Goal: Task Accomplishment & Management: Manage account settings

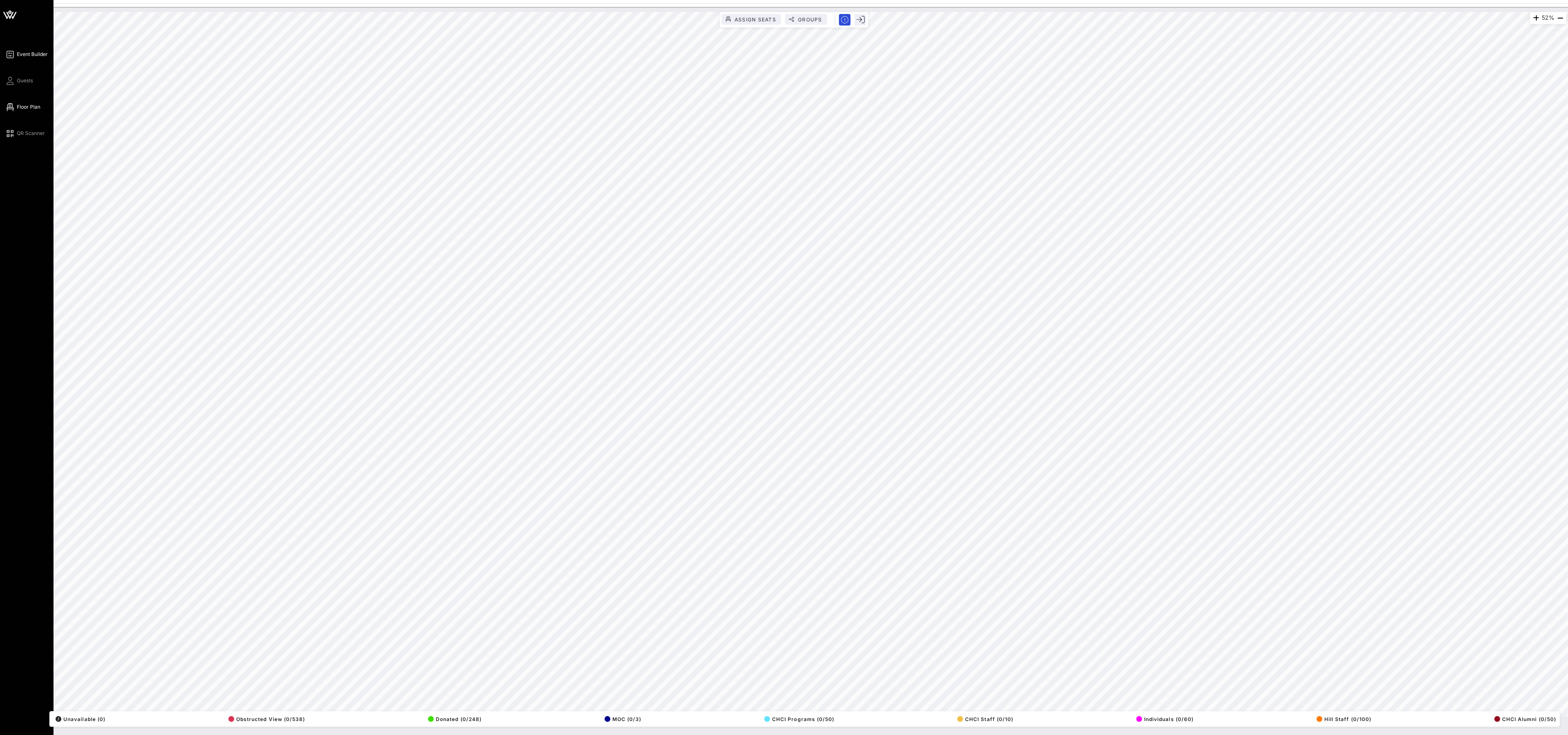
click at [32, 58] on span "Event Builder" at bounding box center [33, 54] width 31 height 8
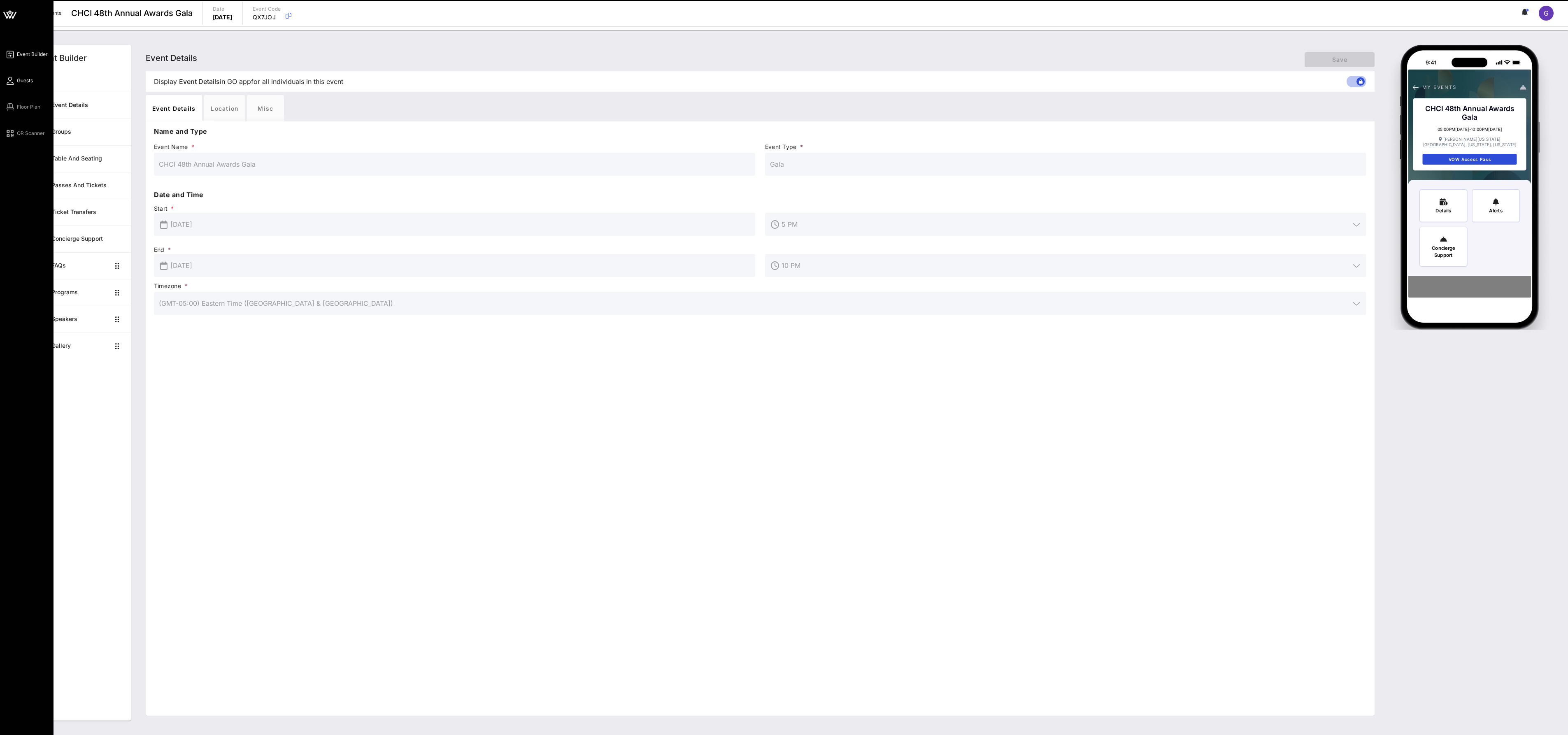
click at [32, 84] on span "Guests" at bounding box center [25, 81] width 16 height 8
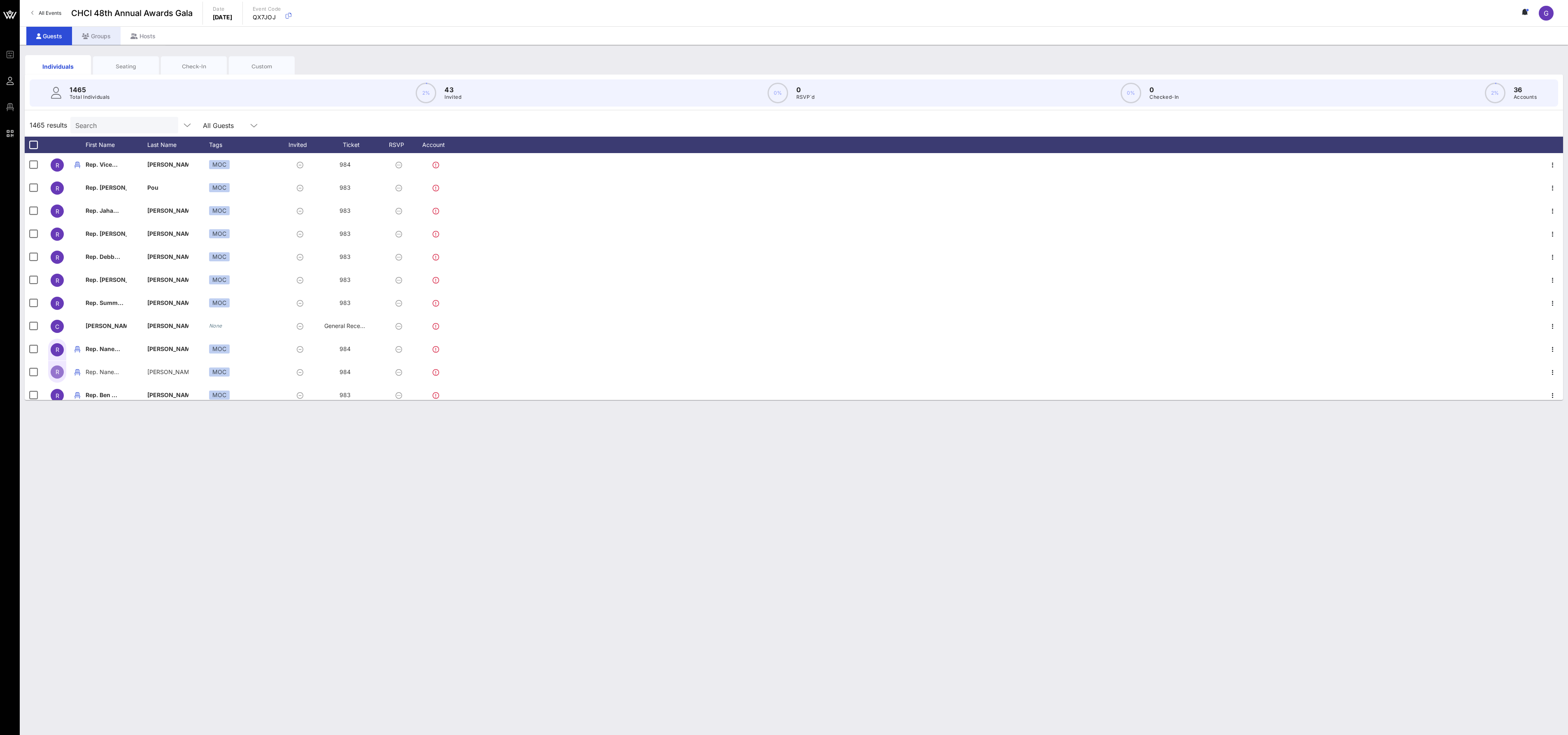
click at [113, 42] on div "Groups" at bounding box center [96, 36] width 49 height 19
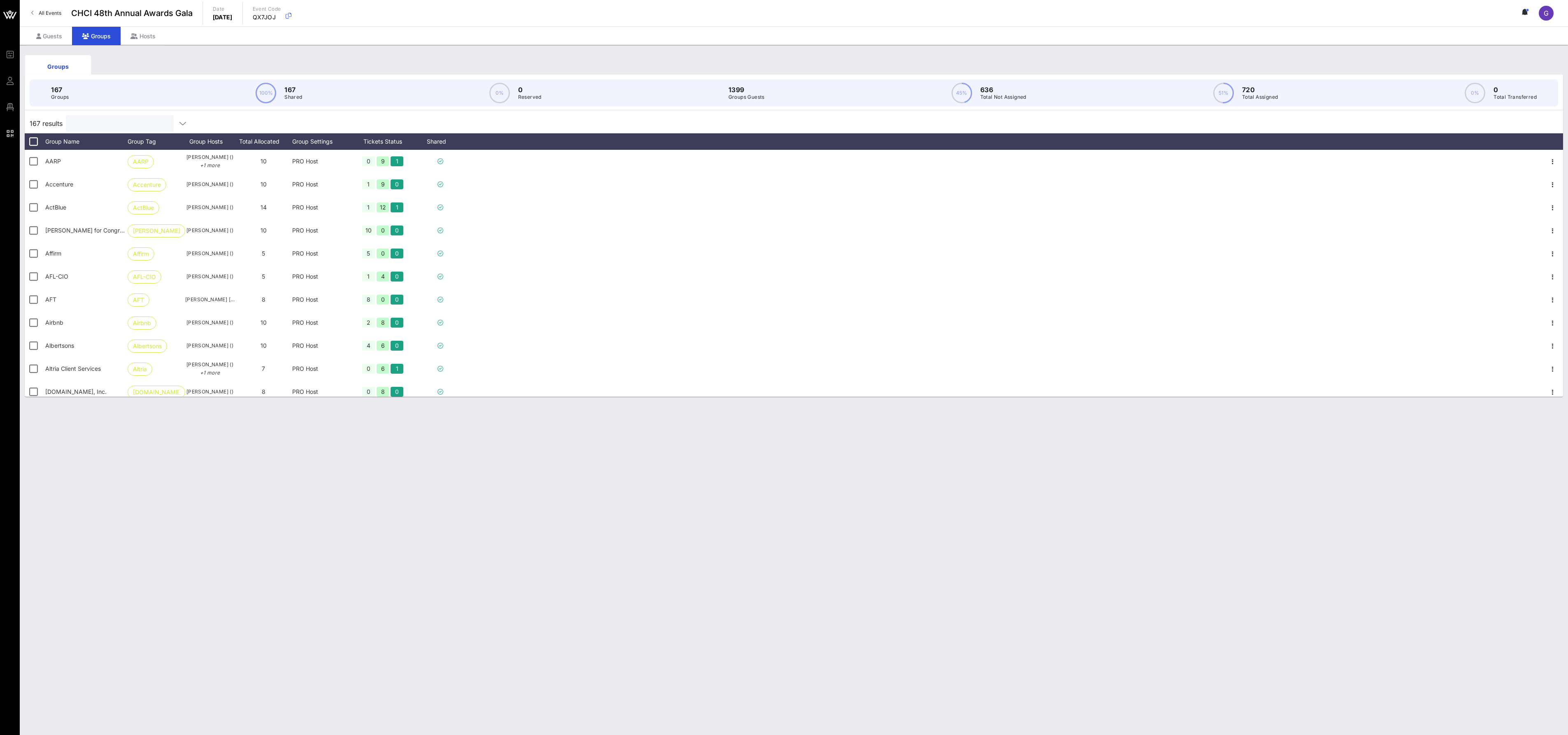
click at [116, 127] on input "text" at bounding box center [119, 124] width 96 height 10
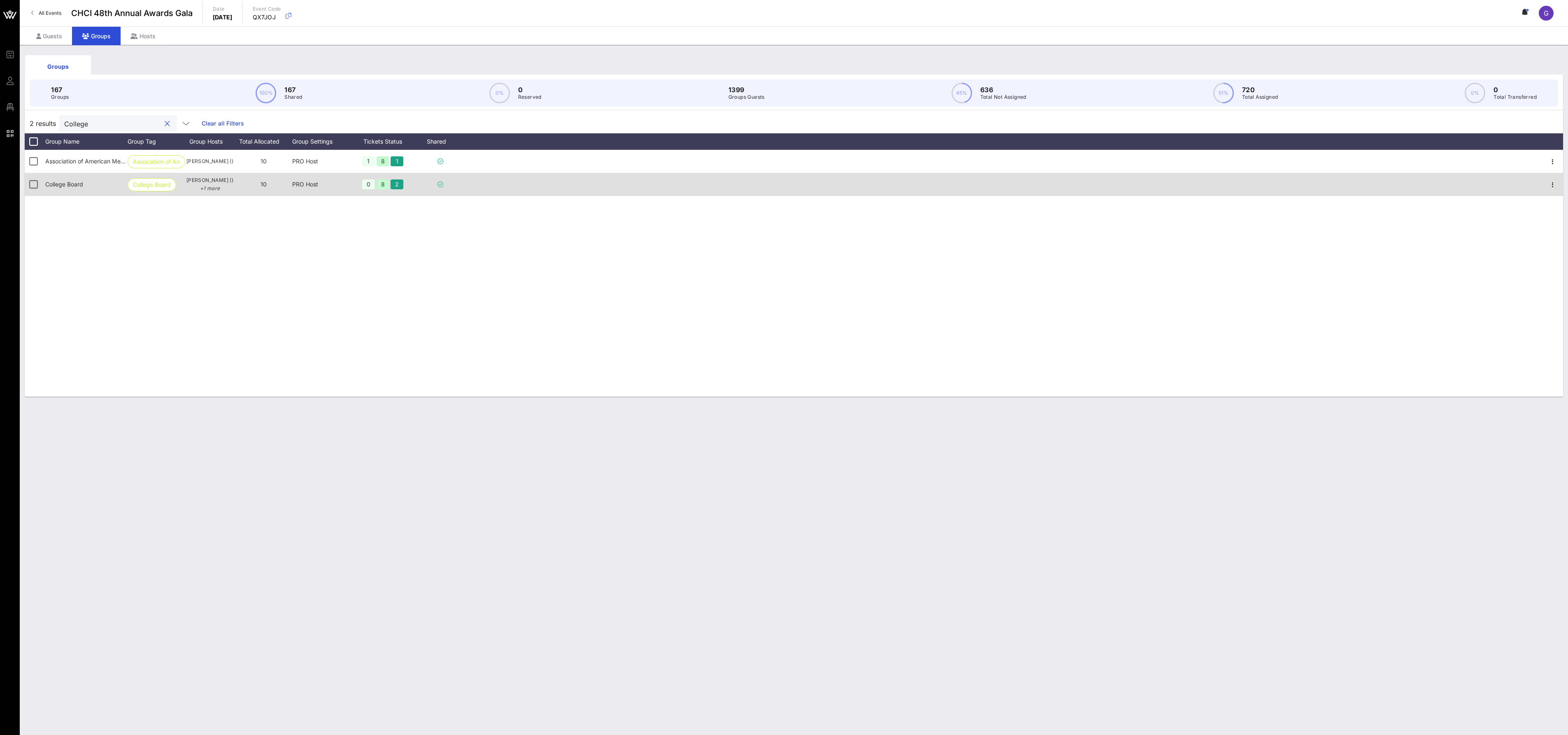
type input "College"
click at [69, 187] on span "College Board" at bounding box center [64, 184] width 38 height 7
click at [217, 190] on p "+1 more" at bounding box center [210, 189] width 50 height 9
click at [305, 188] on div "PRO Host" at bounding box center [321, 184] width 57 height 23
click at [163, 188] on span "College Board" at bounding box center [152, 184] width 38 height 12
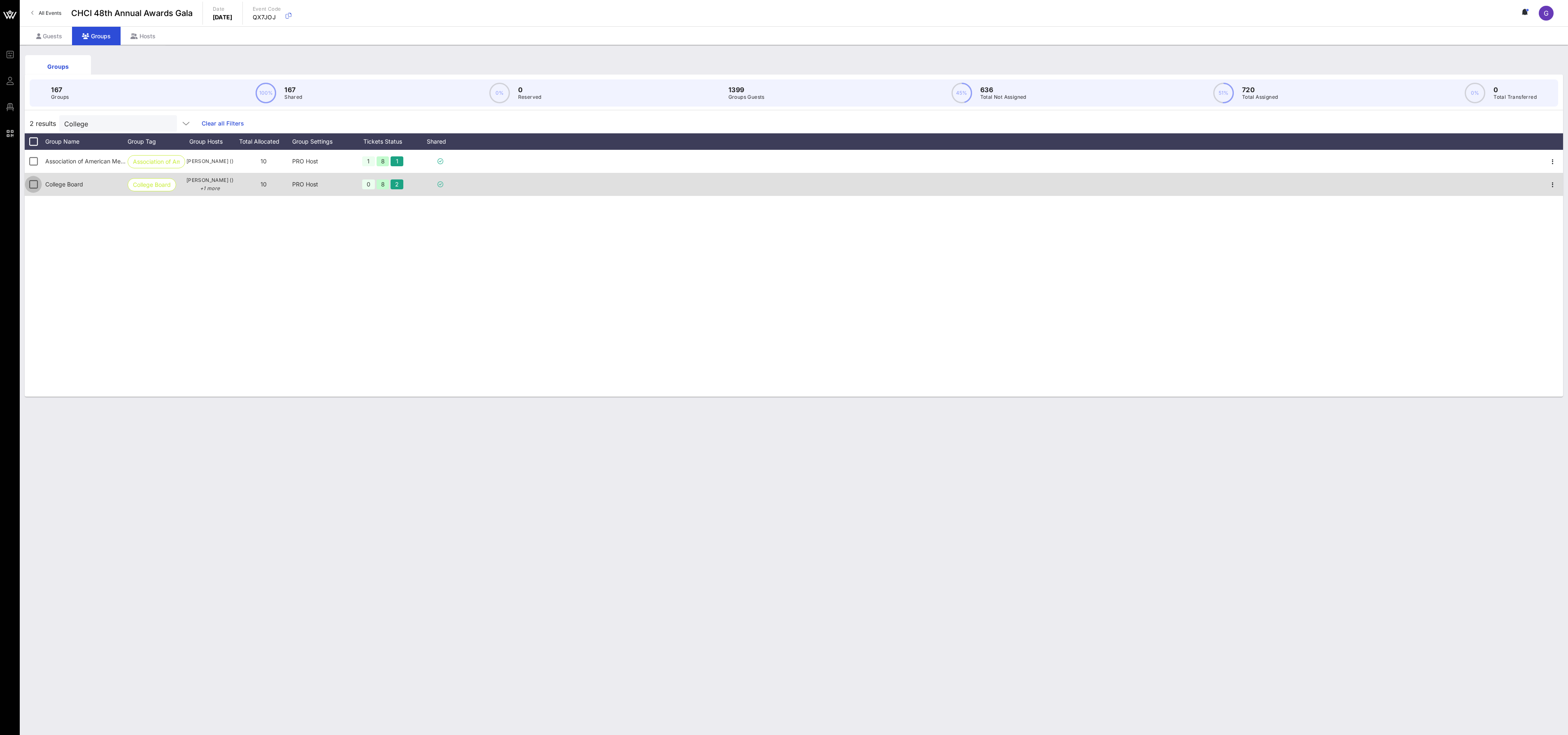
click at [33, 191] on div at bounding box center [33, 184] width 14 height 14
click at [167, 190] on span "College Board" at bounding box center [152, 184] width 38 height 12
click at [83, 188] on span "College Board" at bounding box center [64, 184] width 38 height 7
click at [1553, 190] on icon "button" at bounding box center [1553, 185] width 10 height 10
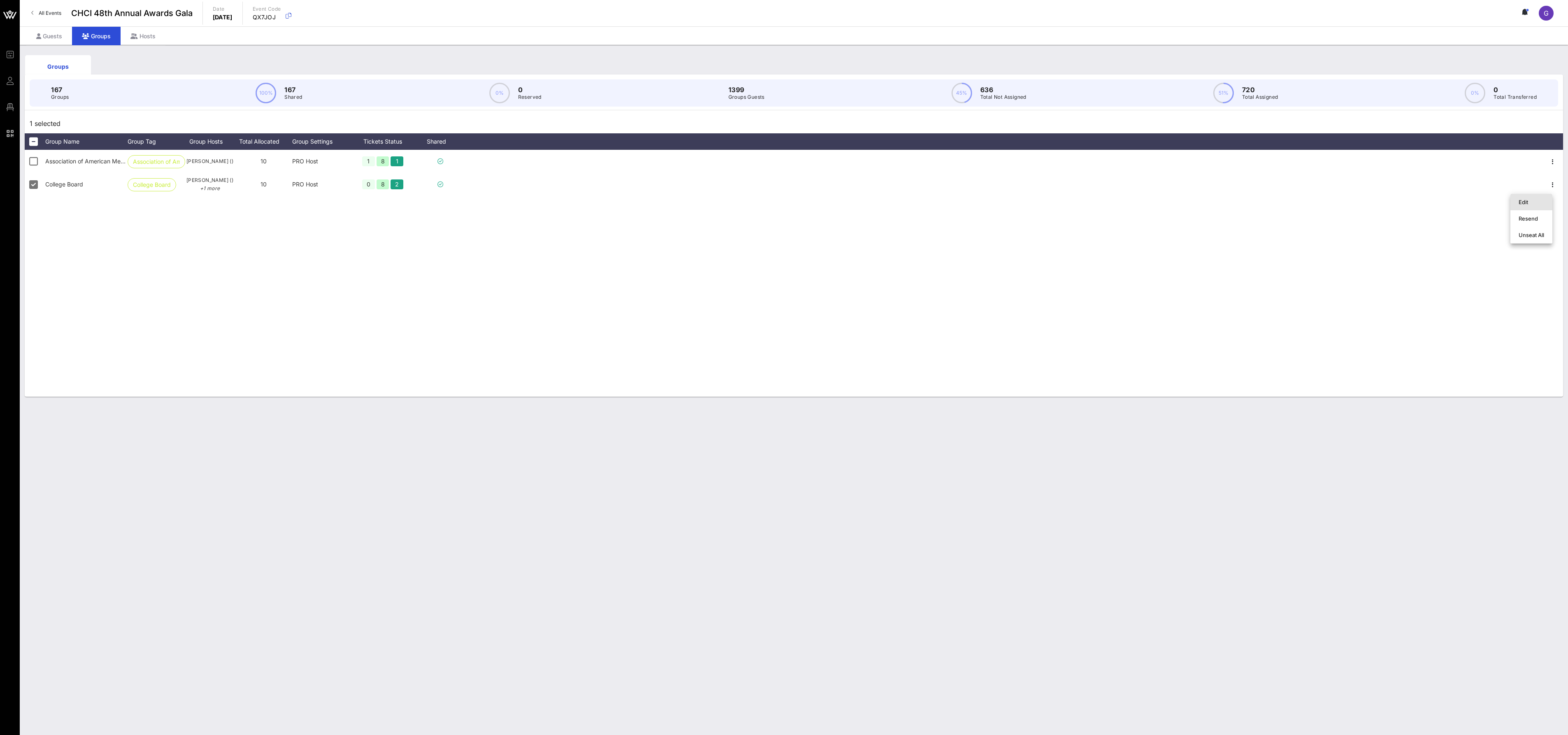
click at [1532, 203] on div "Edit" at bounding box center [1531, 202] width 26 height 7
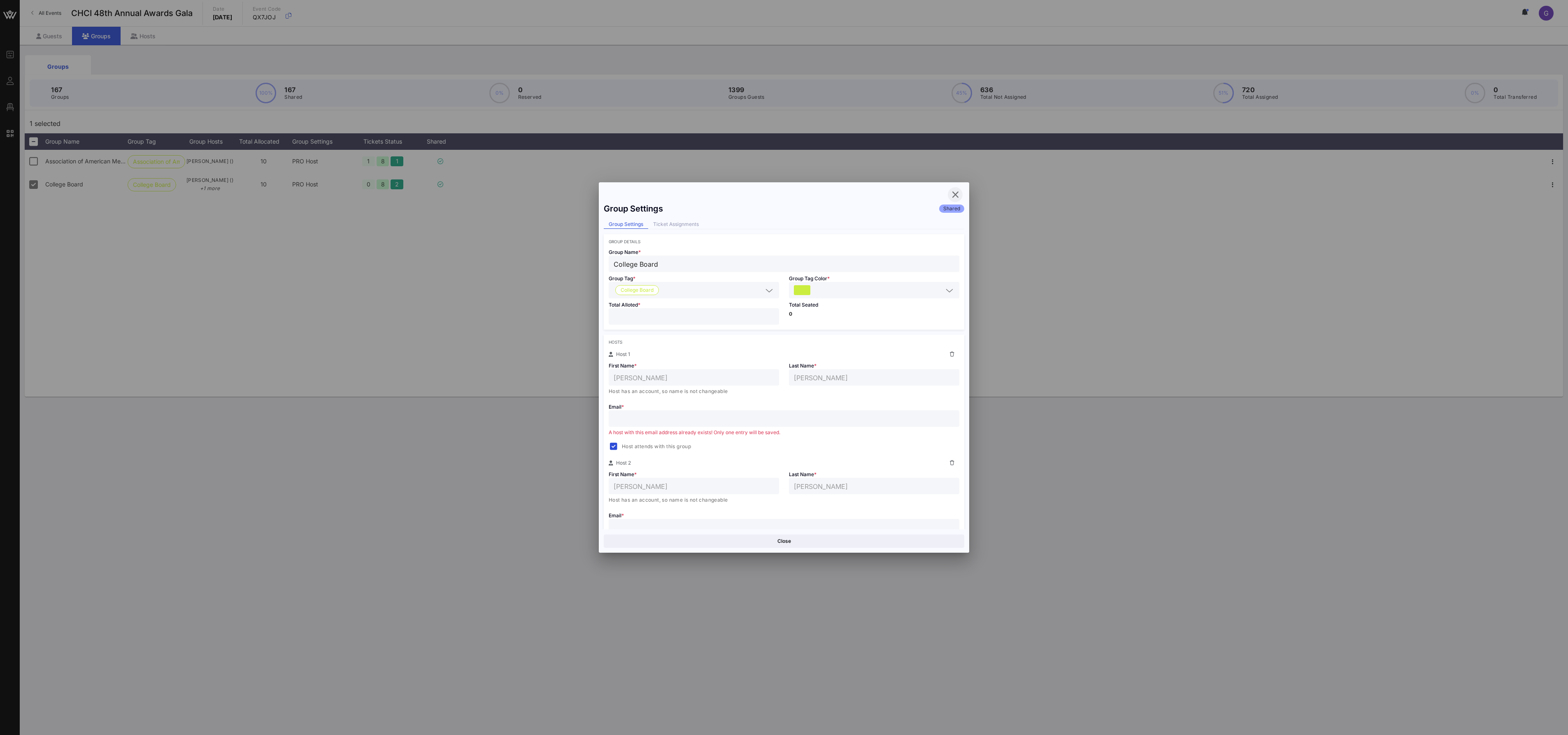
click at [955, 196] on icon "button" at bounding box center [956, 195] width 10 height 10
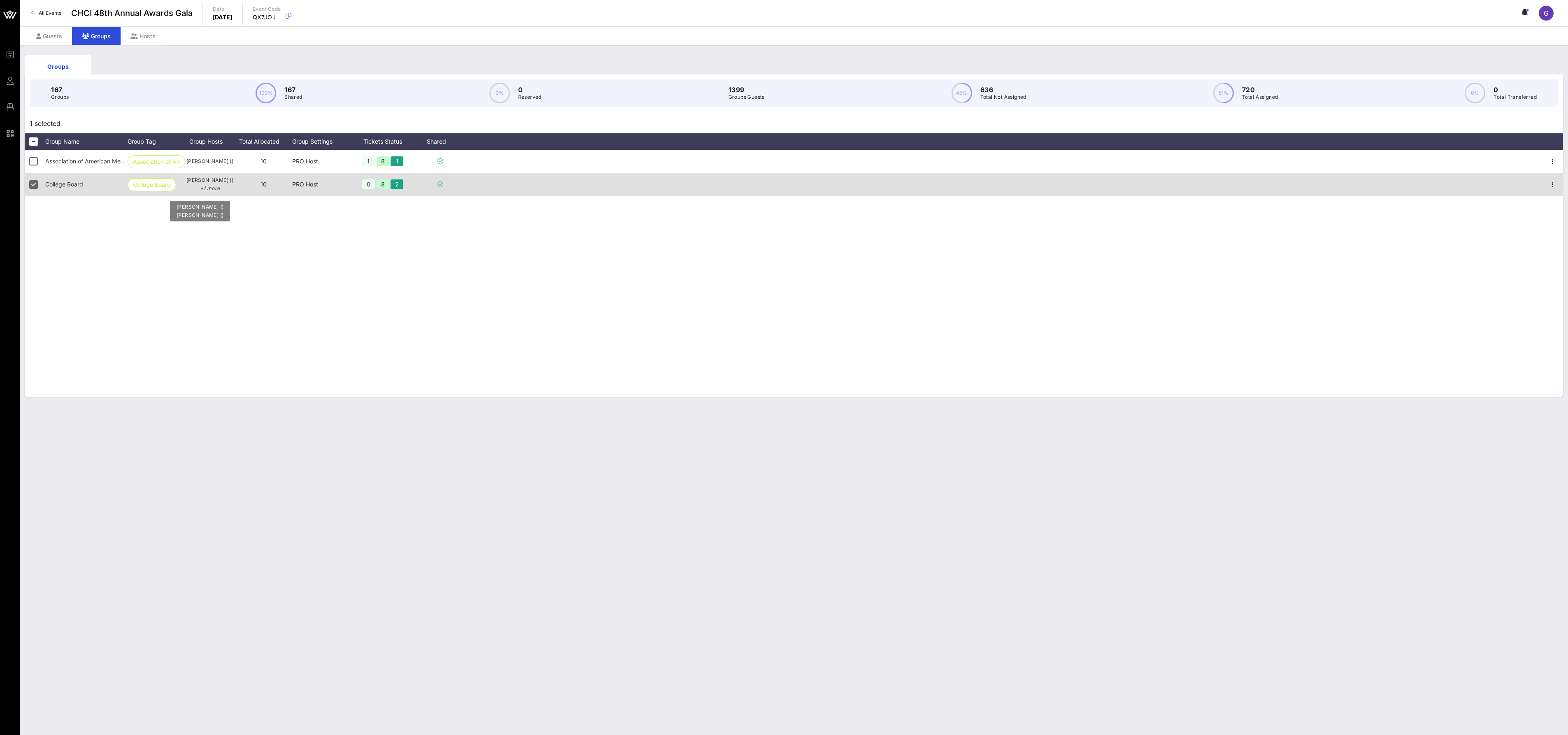
click at [204, 193] on p "+1 more" at bounding box center [210, 189] width 50 height 9
click at [226, 190] on p "+1 more" at bounding box center [210, 189] width 50 height 9
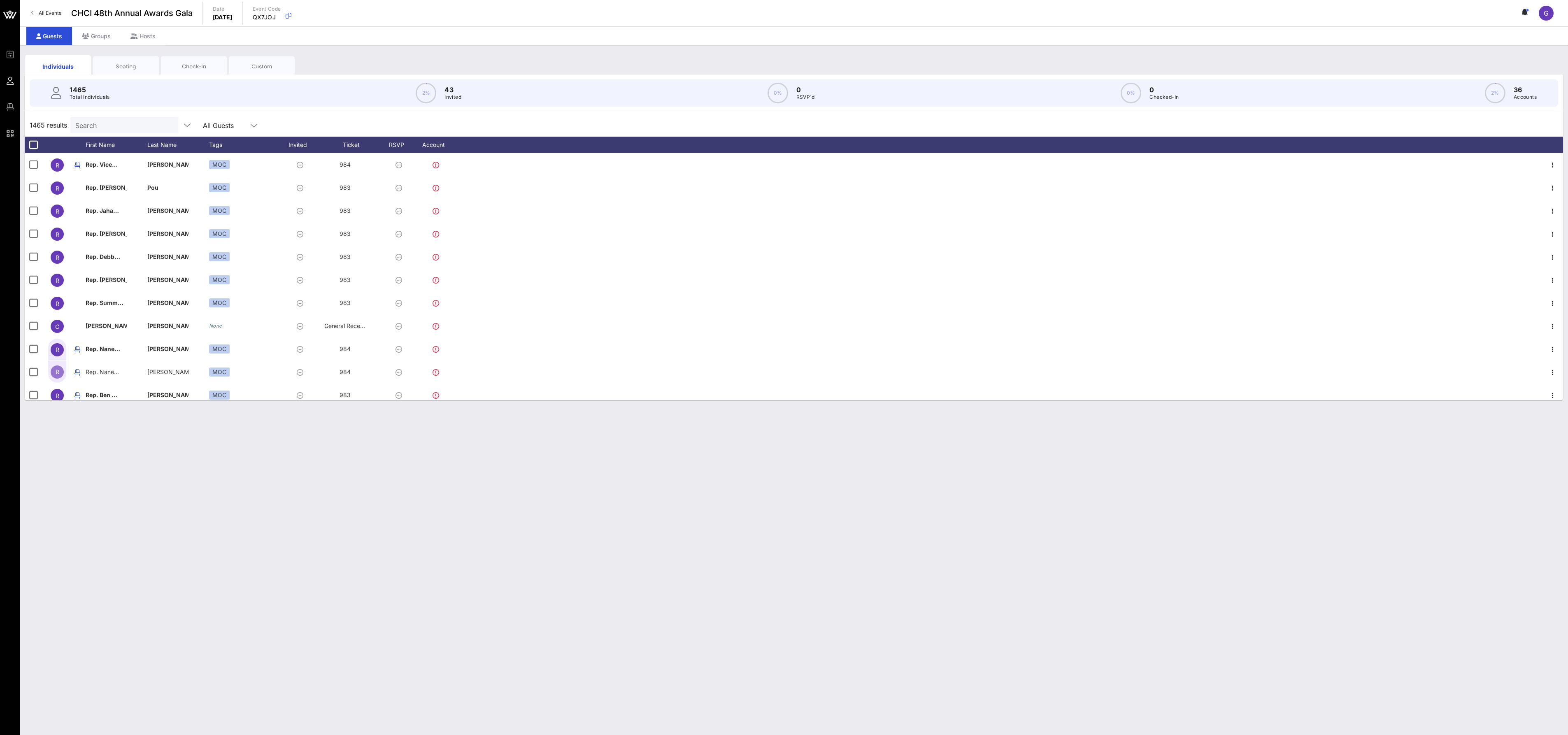
click at [130, 70] on div "Seating" at bounding box center [126, 66] width 53 height 8
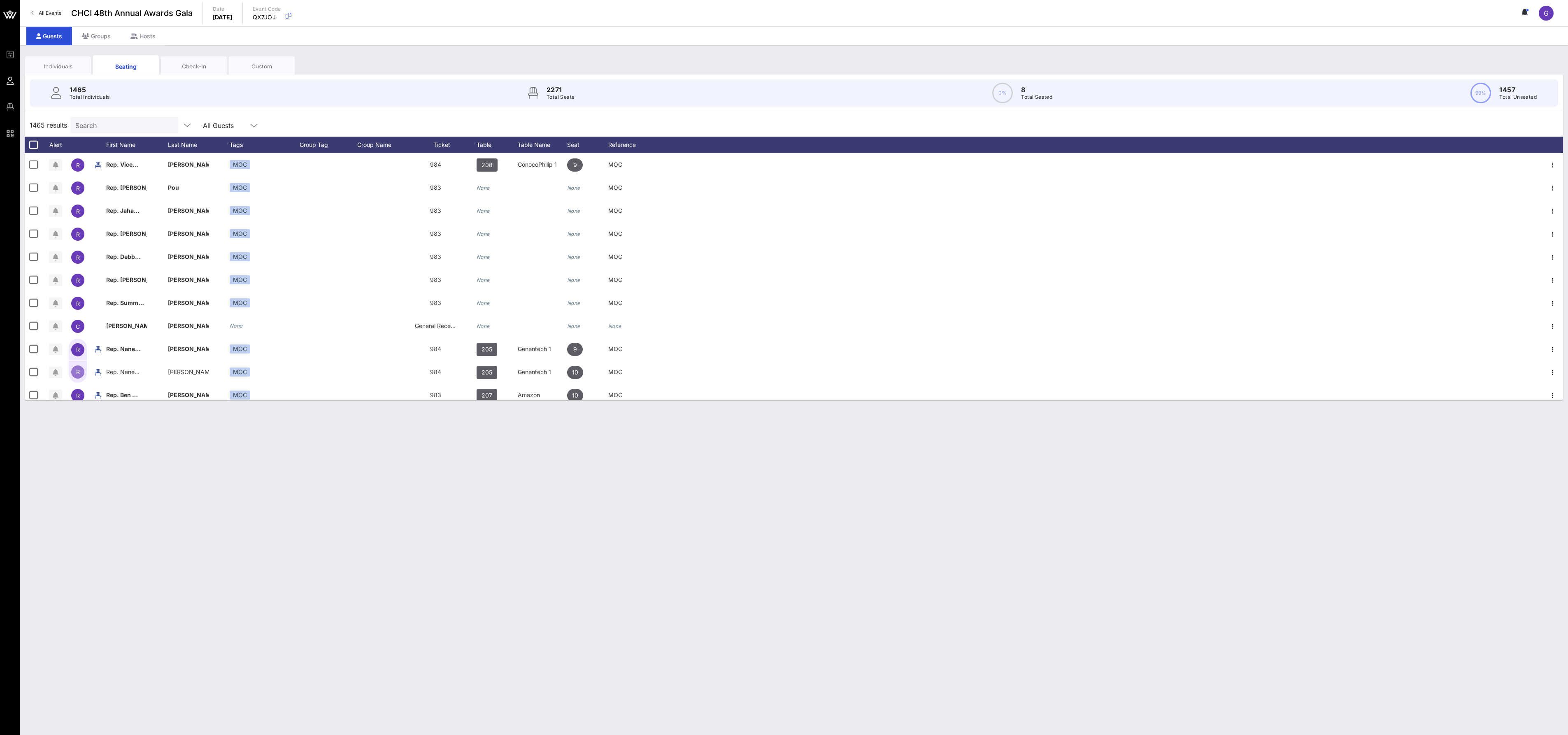
click at [178, 70] on div "Check-In" at bounding box center [194, 66] width 53 height 8
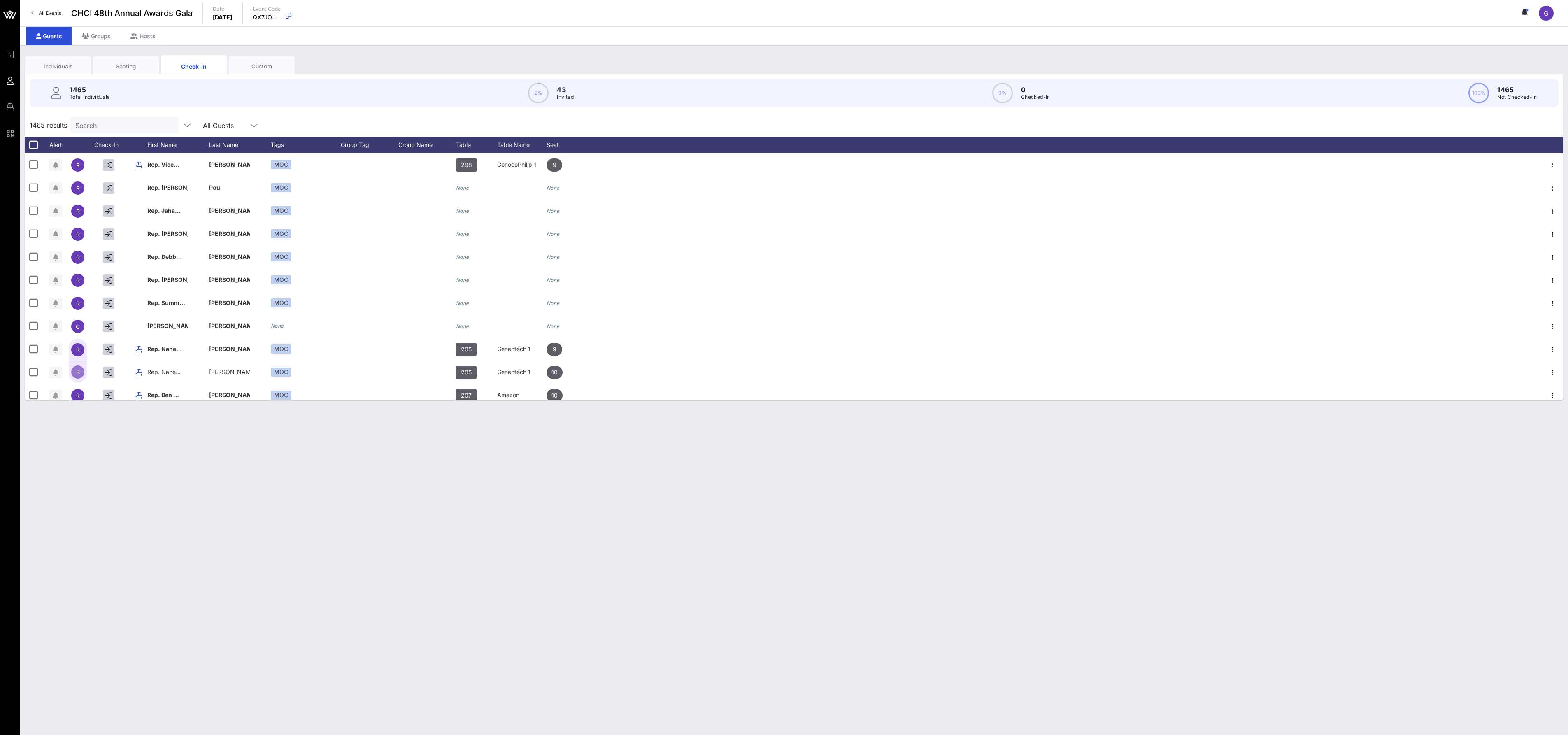
click at [253, 70] on div "Custom" at bounding box center [262, 66] width 53 height 8
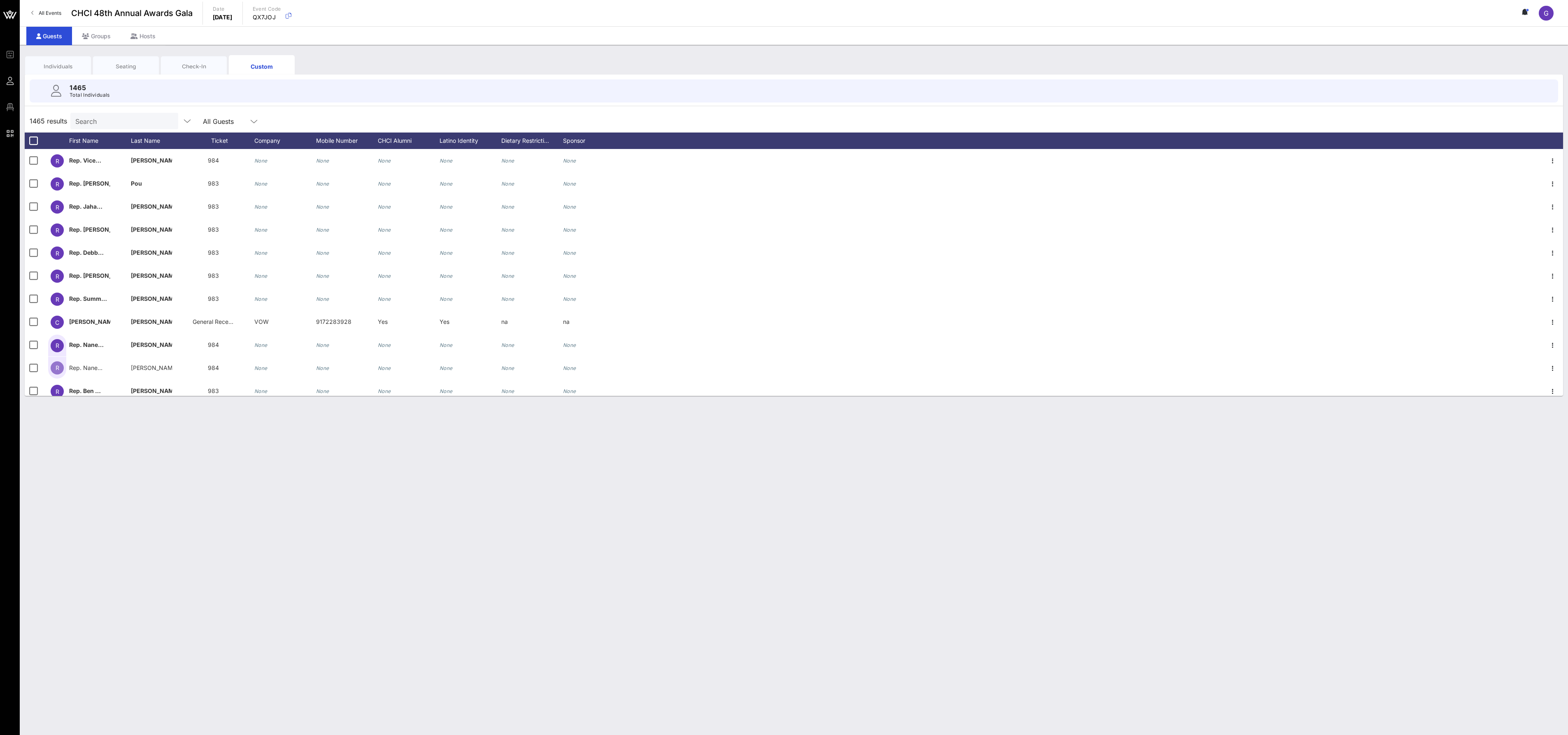
click at [186, 70] on div "Check-In" at bounding box center [194, 66] width 53 height 8
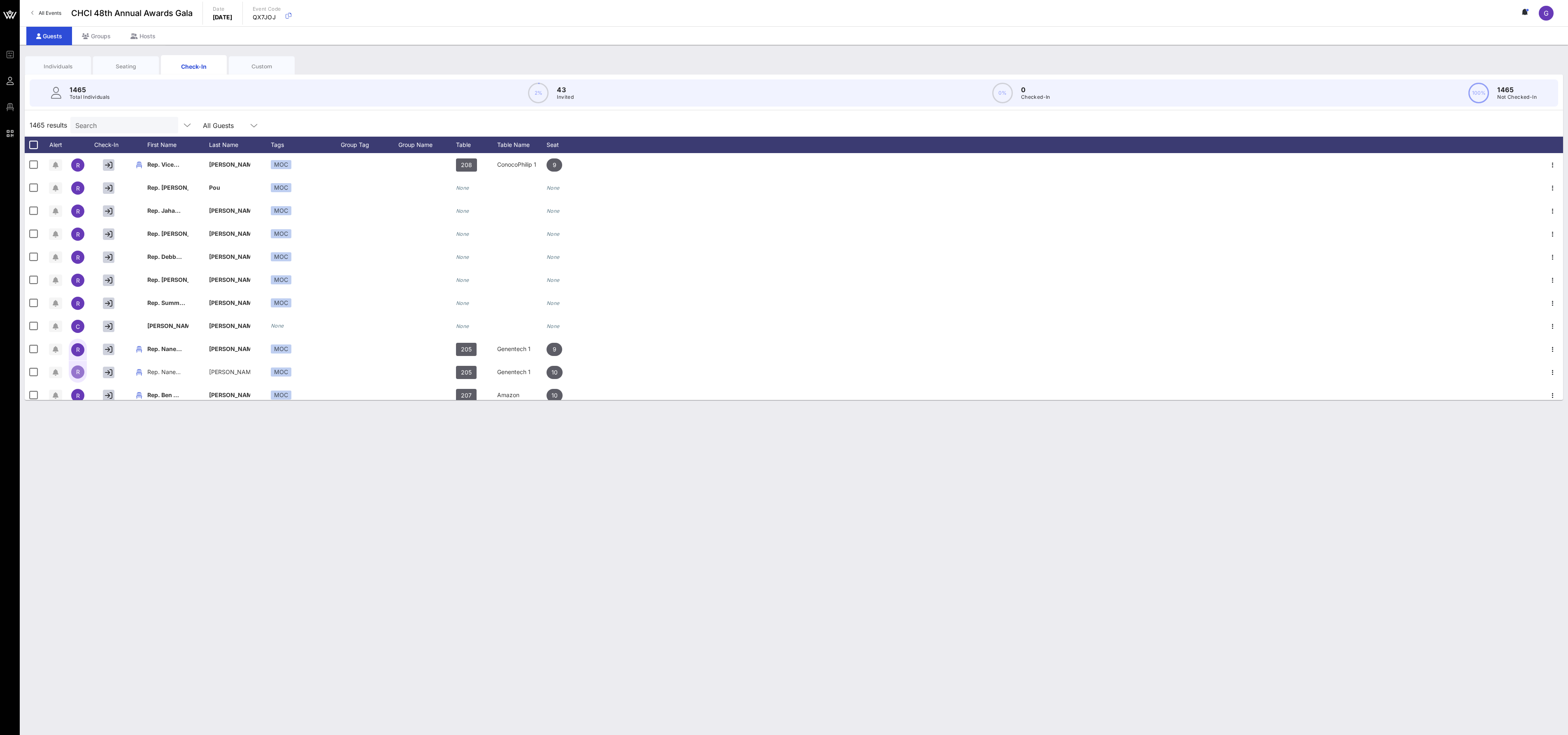
click at [43, 69] on div "Individuals" at bounding box center [57, 66] width 53 height 8
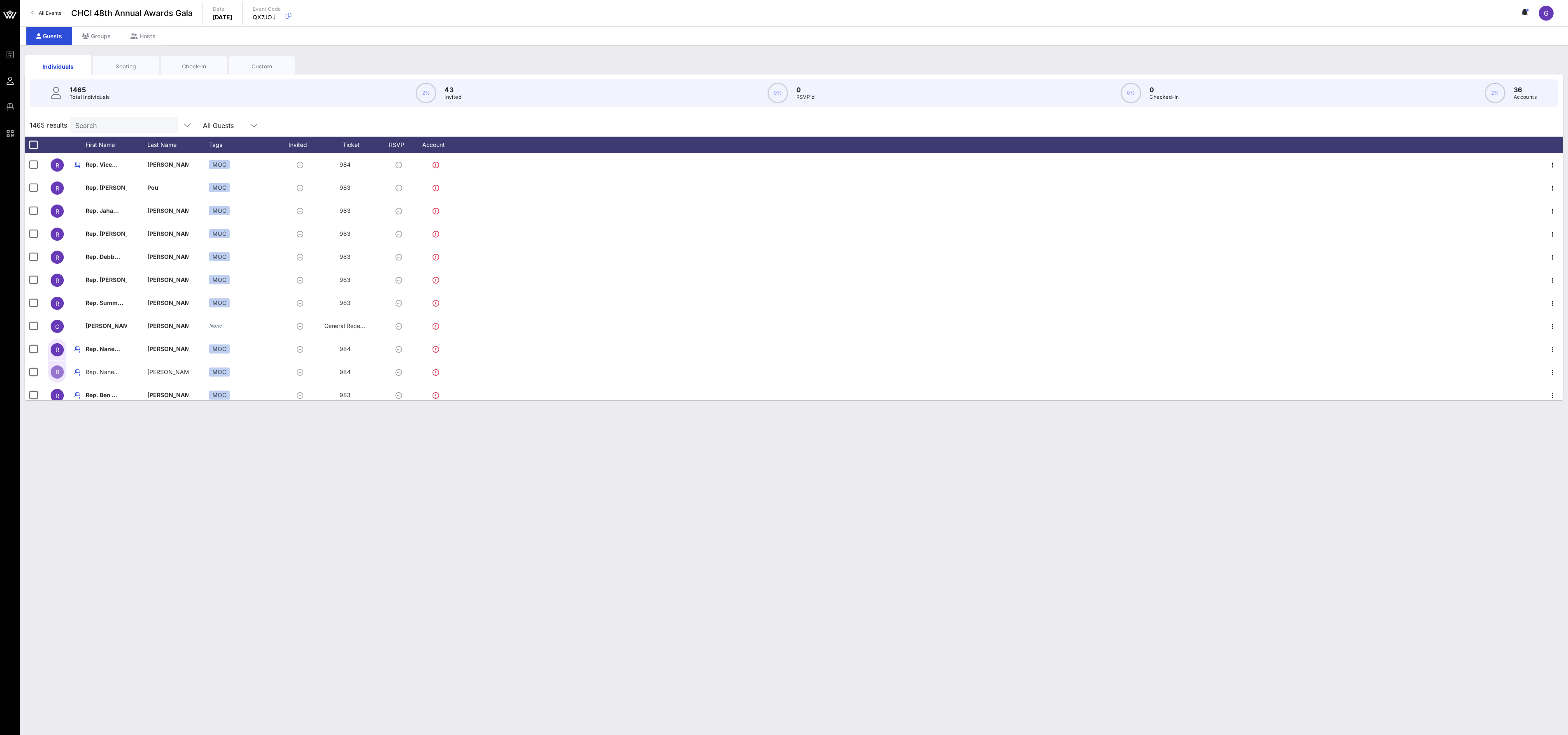
click at [140, 70] on div "Seating" at bounding box center [126, 66] width 53 height 8
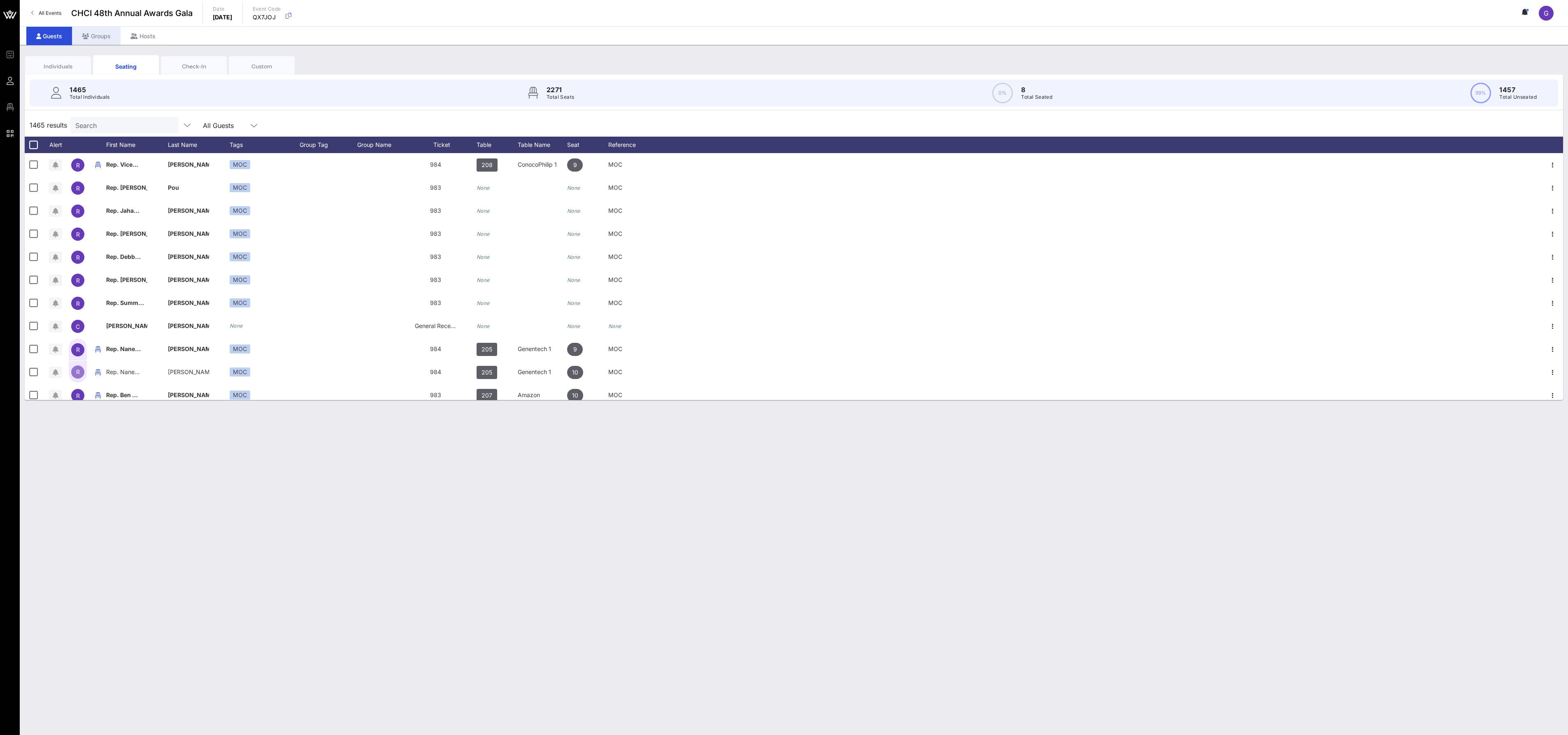
click at [89, 39] on icon at bounding box center [85, 36] width 8 height 6
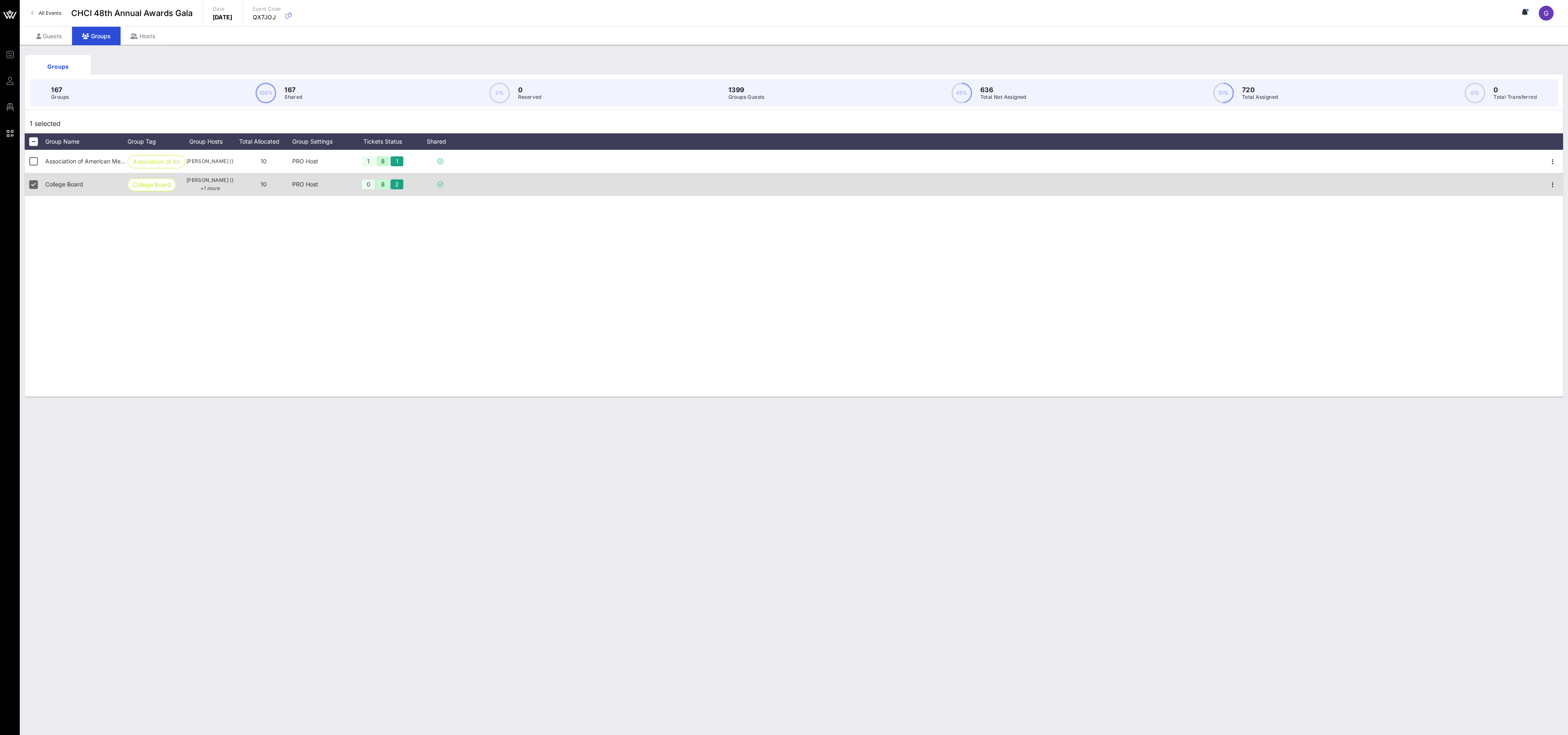
click at [145, 189] on span "College Board" at bounding box center [152, 184] width 38 height 12
click at [204, 184] on span "[PERSON_NAME] () +1 more" at bounding box center [210, 184] width 50 height 16
click at [130, 190] on span "College Board" at bounding box center [152, 184] width 49 height 13
click at [131, 190] on span "College Board" at bounding box center [152, 184] width 49 height 13
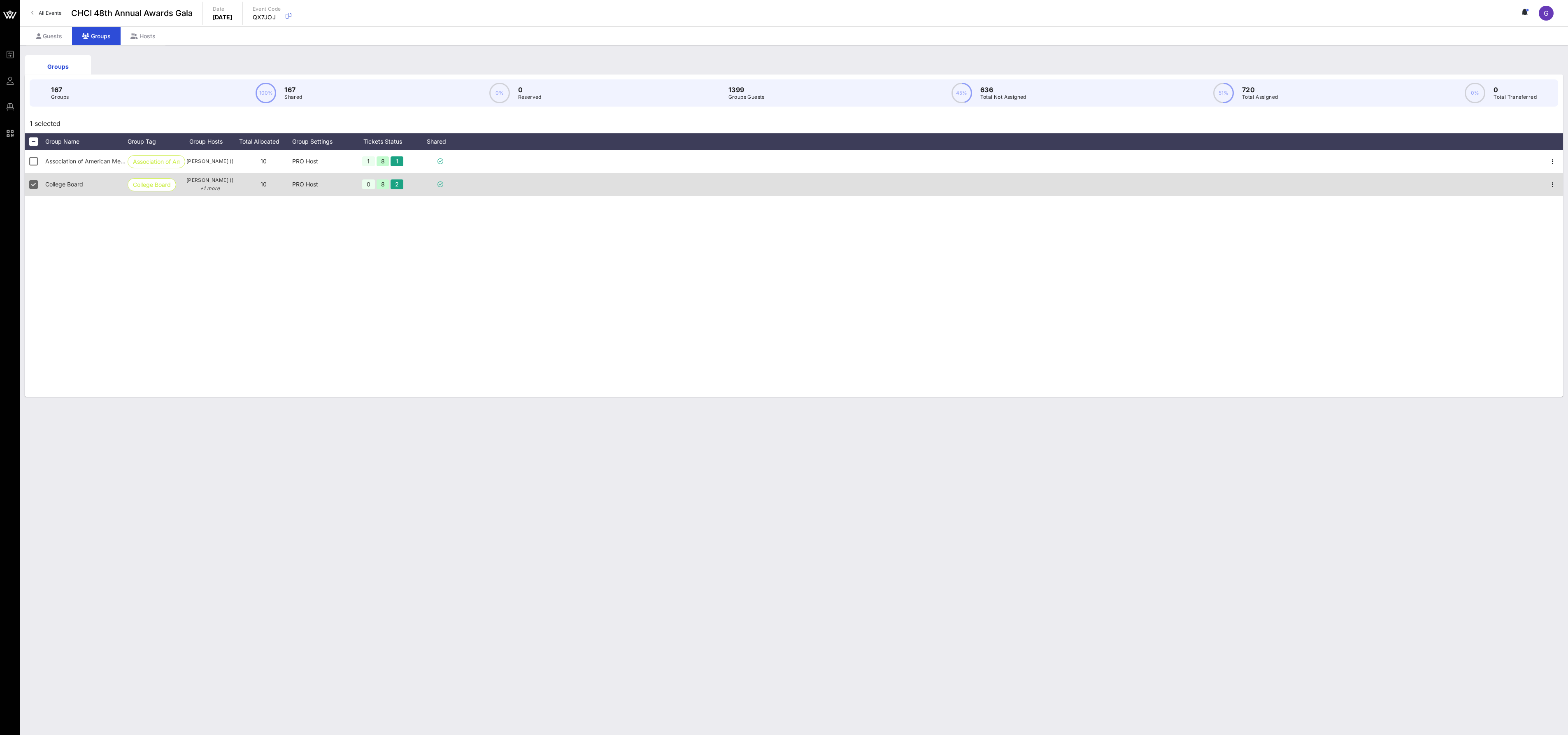
click at [81, 188] on span "College Board" at bounding box center [64, 184] width 38 height 7
click at [81, 187] on span "College Board" at bounding box center [64, 184] width 38 height 7
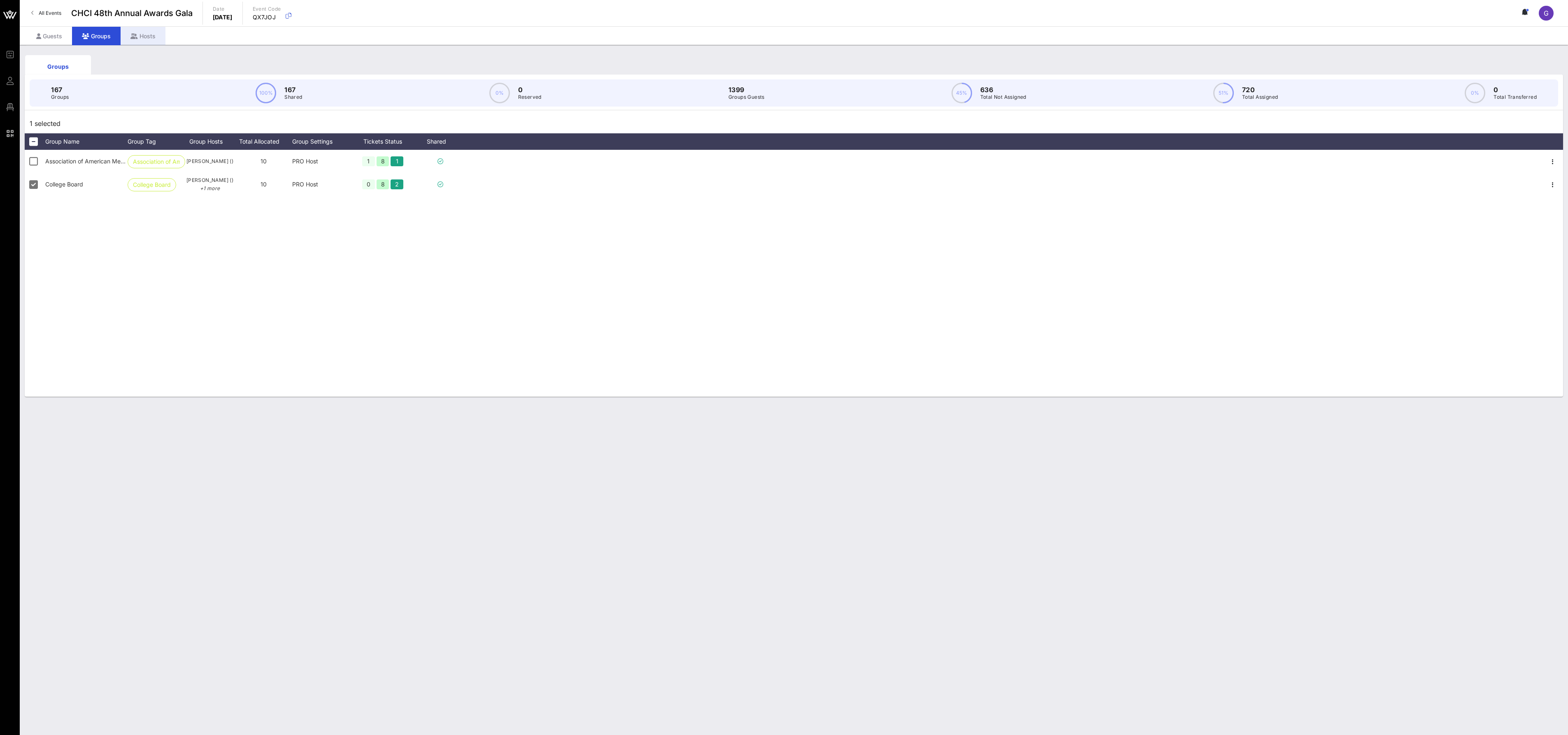
click at [166, 37] on div "Hosts" at bounding box center [143, 36] width 45 height 19
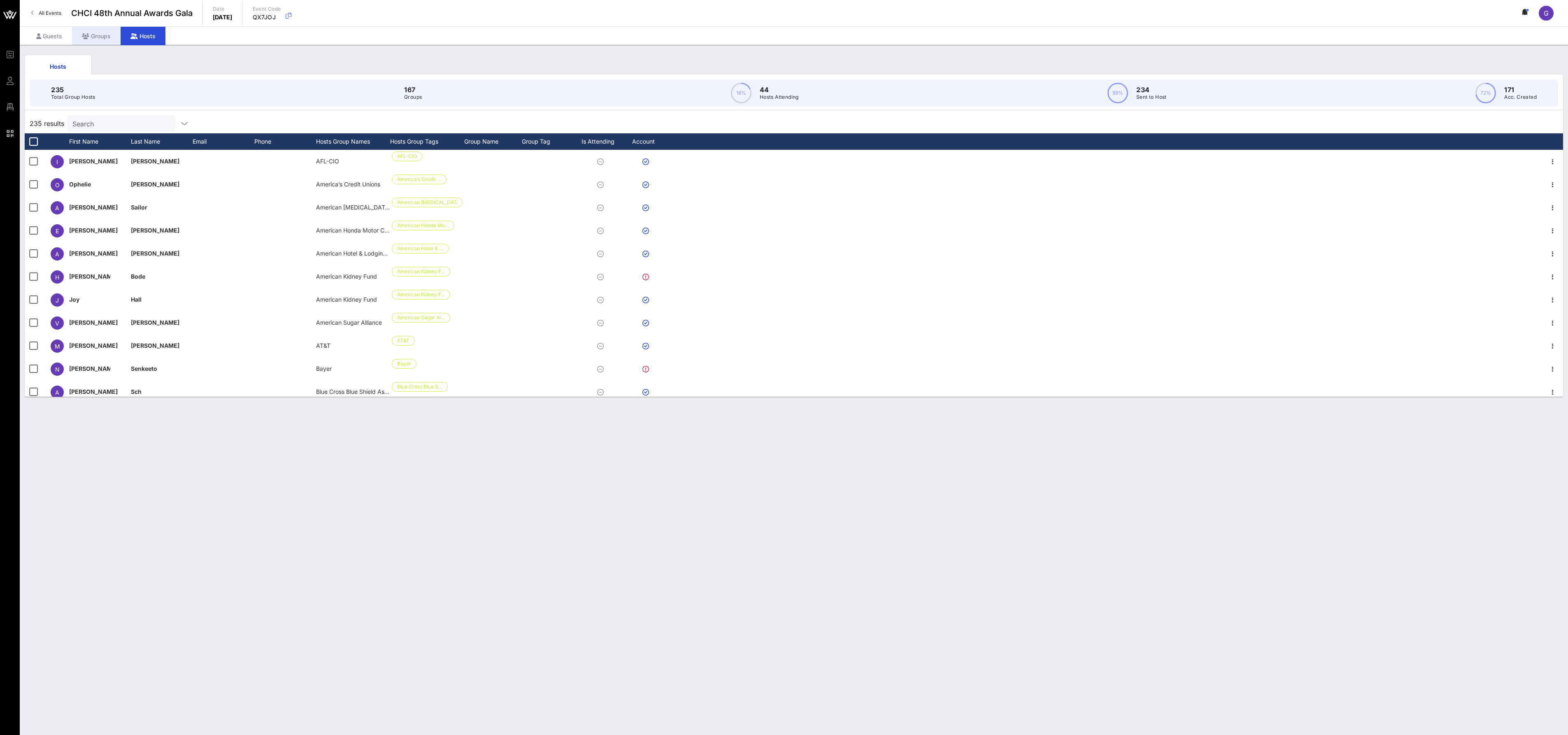
click at [98, 41] on div "Groups" at bounding box center [96, 36] width 49 height 19
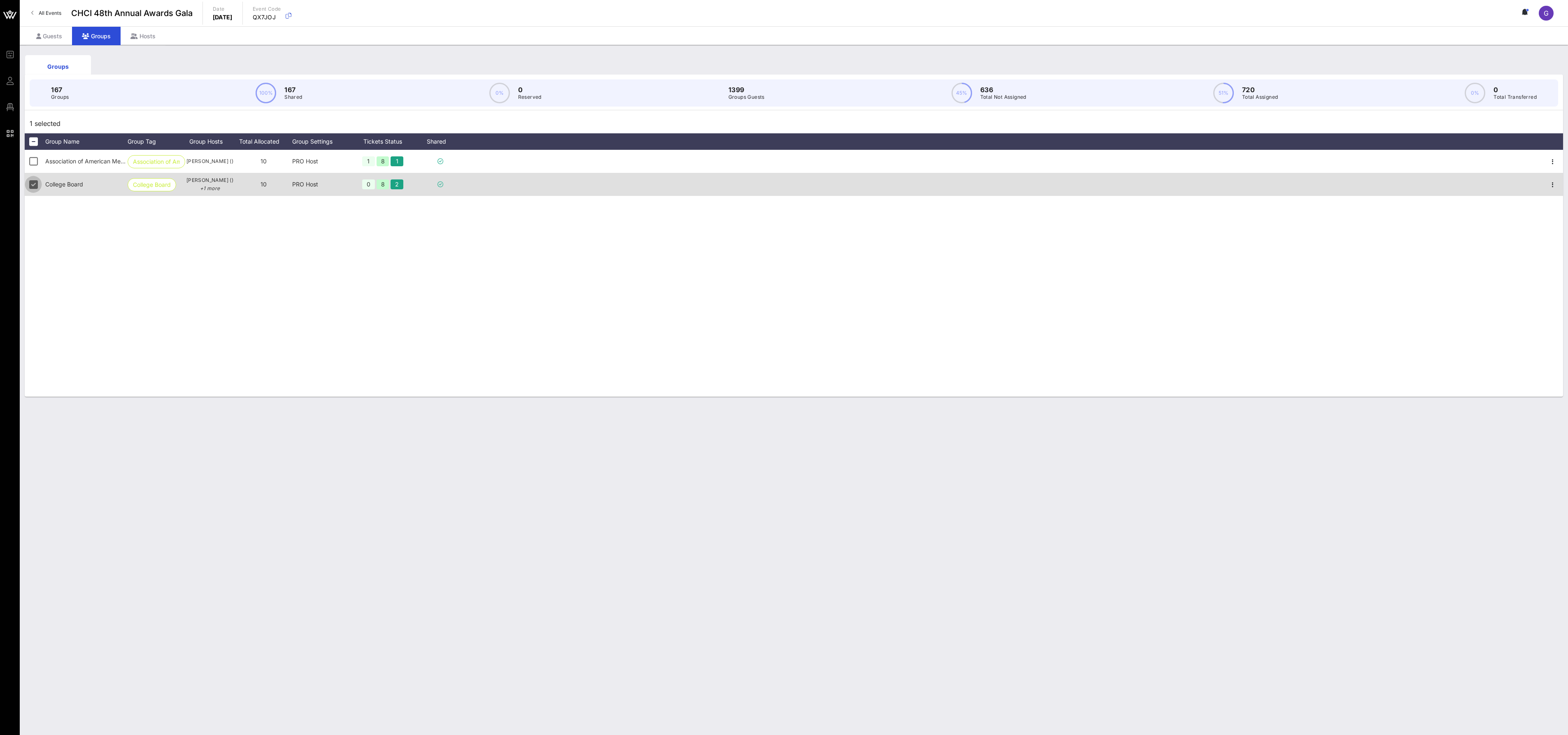
click at [33, 190] on div at bounding box center [33, 184] width 14 height 14
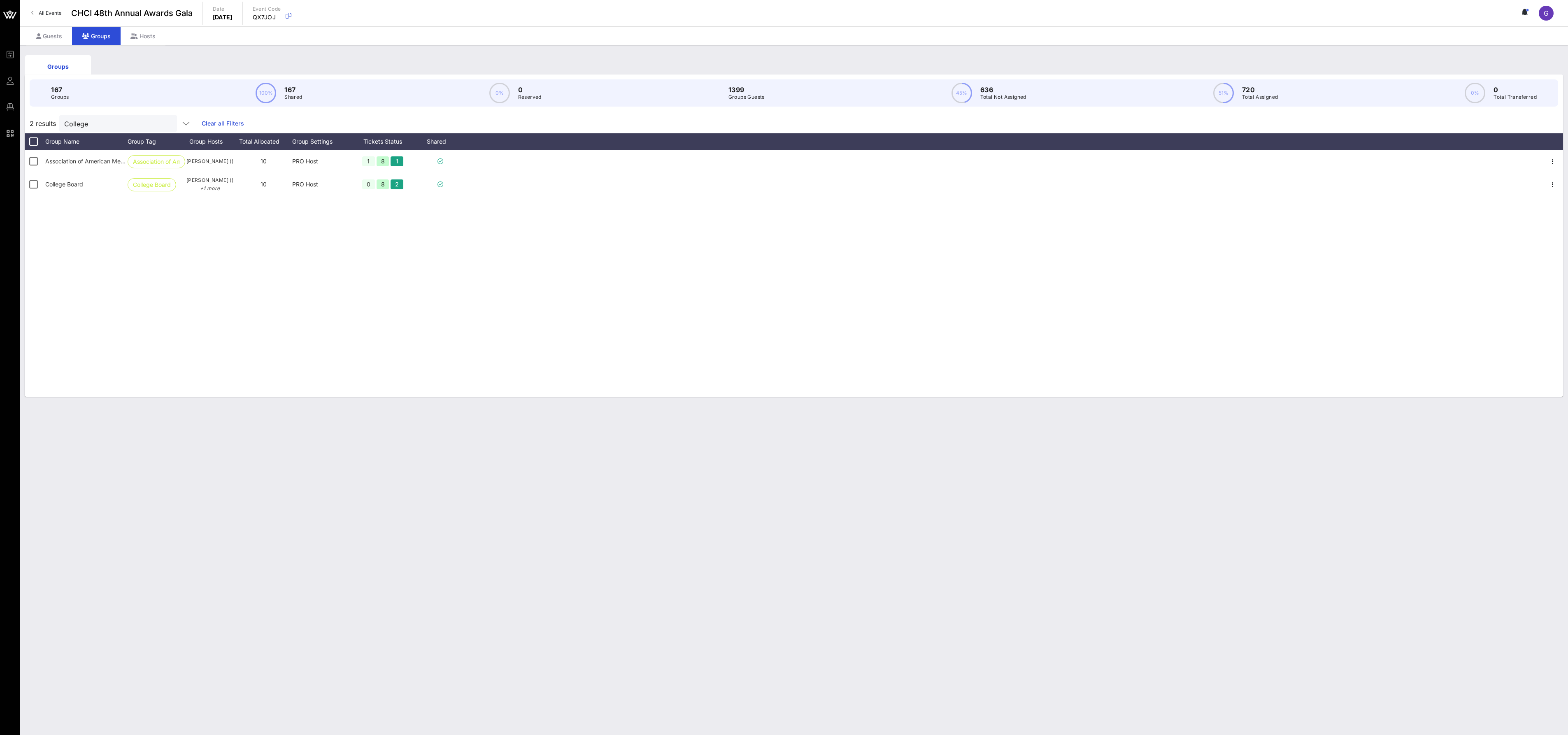
click at [244, 127] on link "Clear all Filters" at bounding box center [222, 124] width 42 height 9
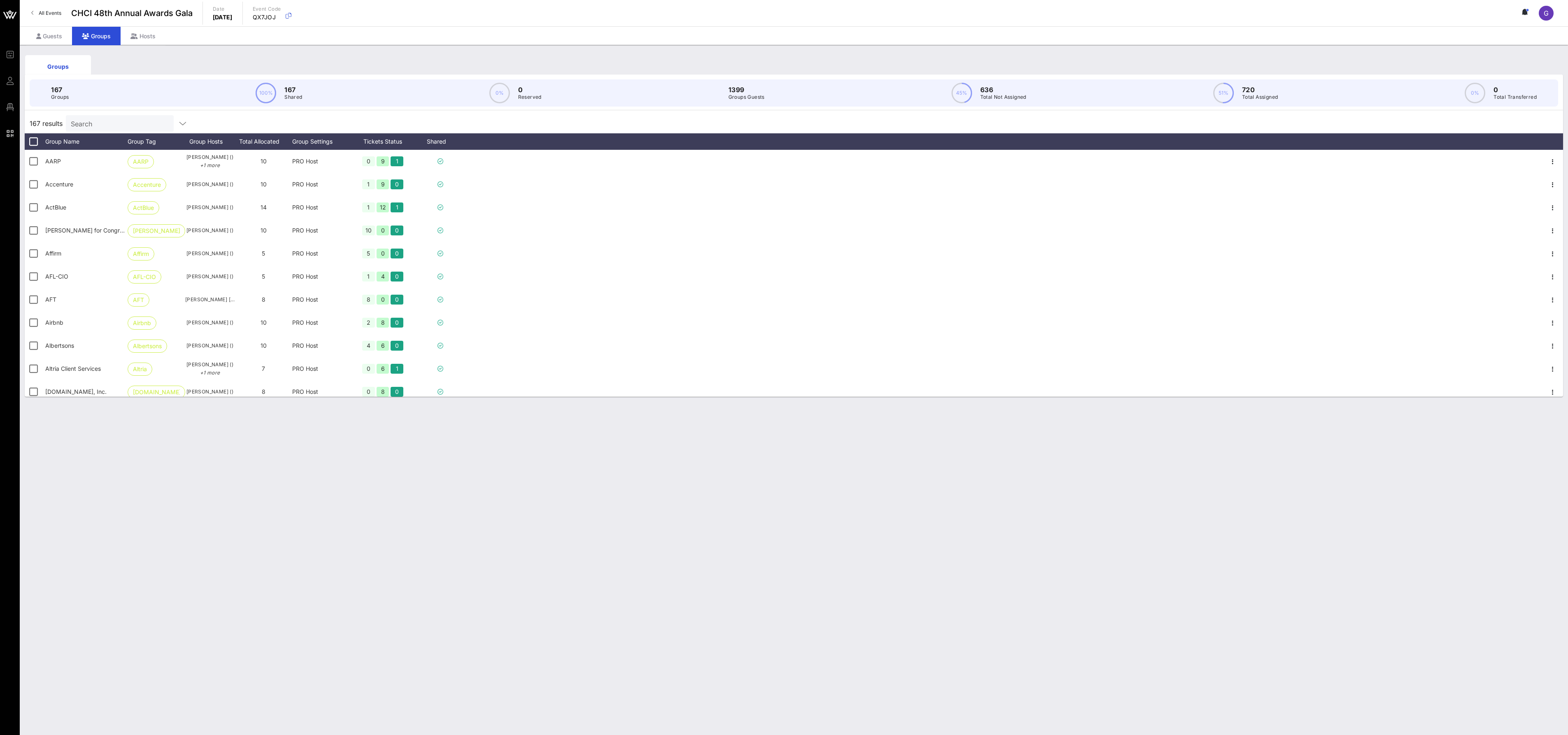
click at [55, 128] on span "167 results" at bounding box center [46, 124] width 33 height 10
click at [58, 38] on div "Guests" at bounding box center [49, 36] width 45 height 19
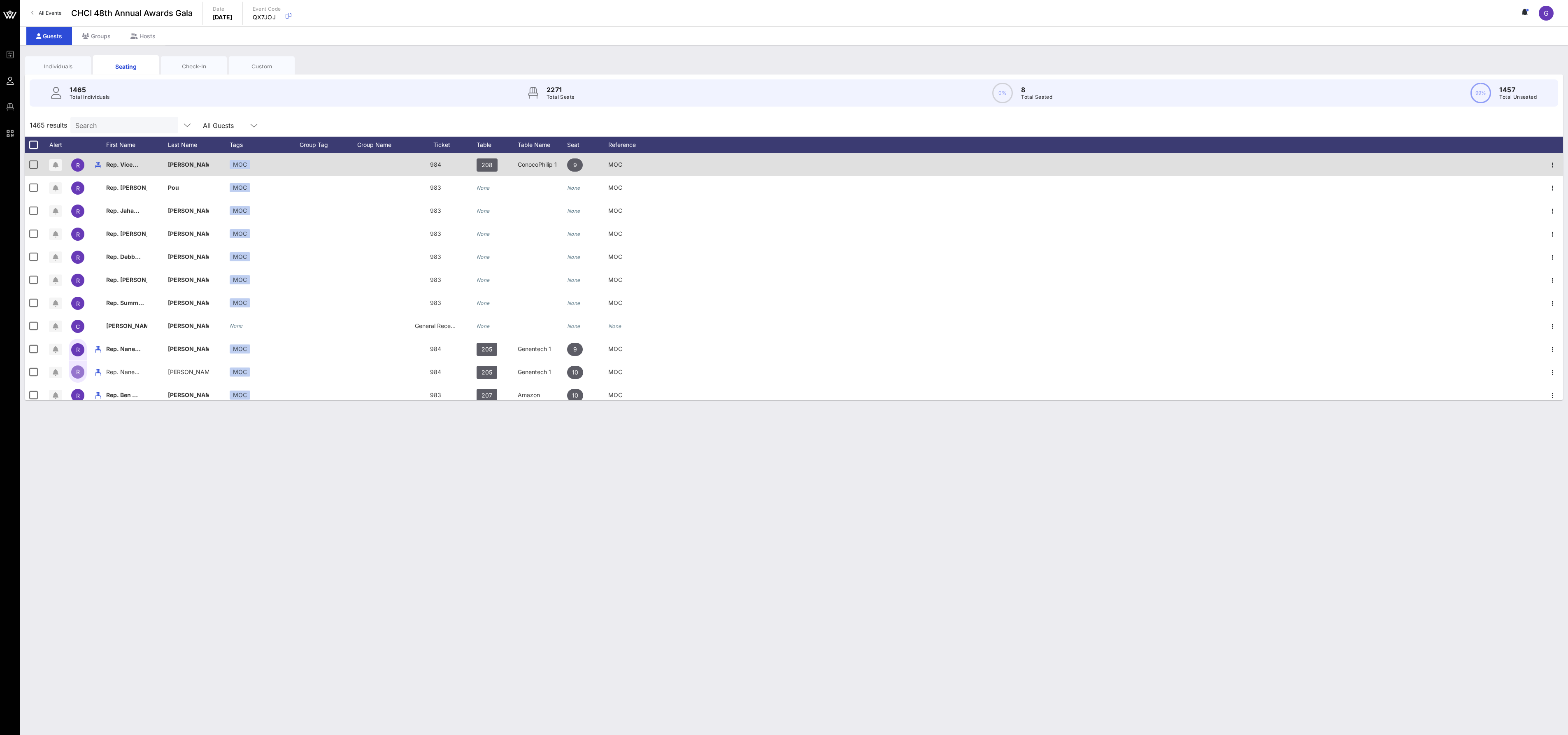
click at [315, 176] on div at bounding box center [328, 164] width 57 height 23
click at [317, 175] on div at bounding box center [328, 164] width 57 height 23
click at [713, 174] on div at bounding box center [1100, 164] width 884 height 23
click at [576, 172] on span "9" at bounding box center [575, 165] width 3 height 13
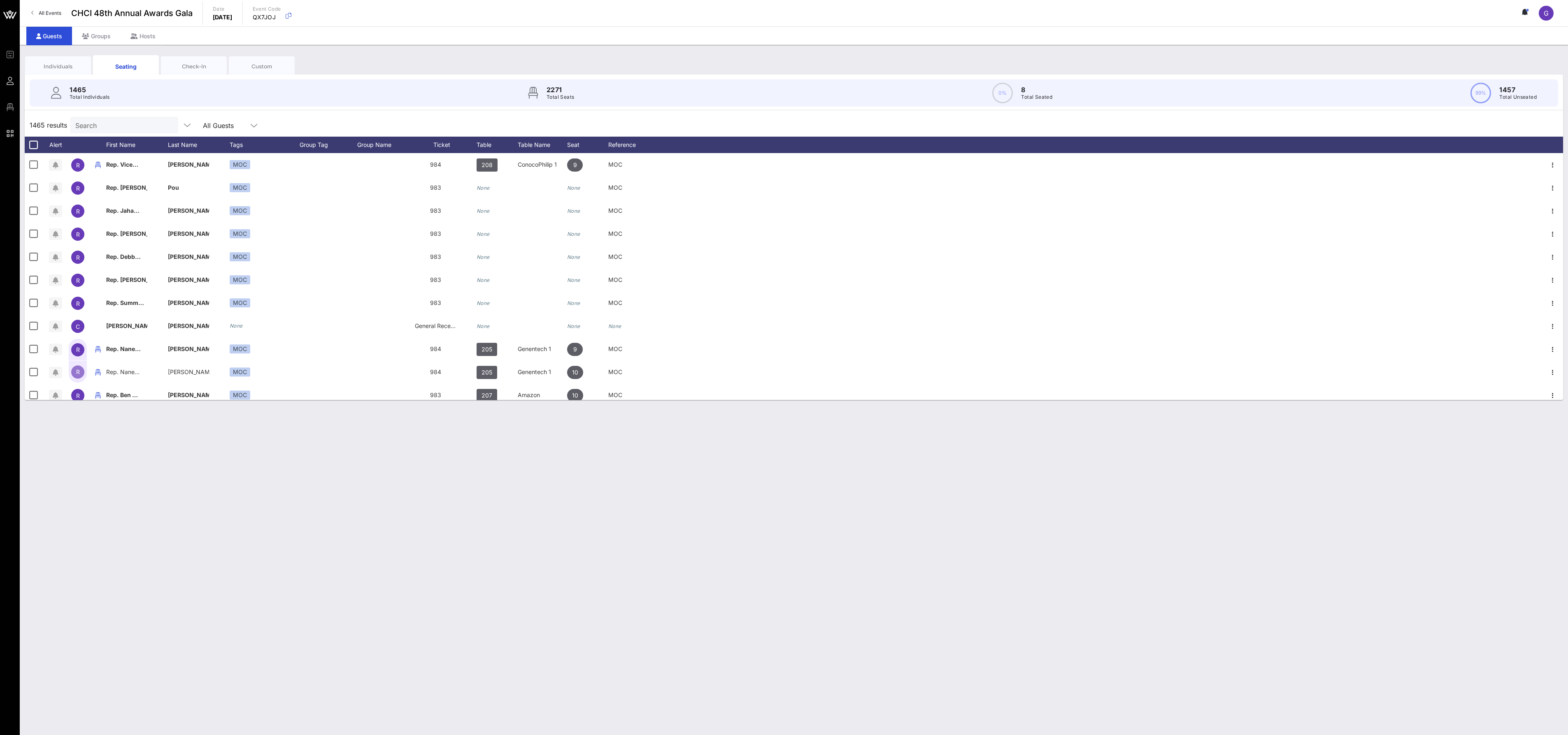
click at [862, 616] on div "Individuals Seating Check-In Custom 1465 Total Individuals 2271 Total Seats 0% …" at bounding box center [793, 389] width 1548 height 690
click at [108, 36] on div "Groups" at bounding box center [96, 36] width 49 height 19
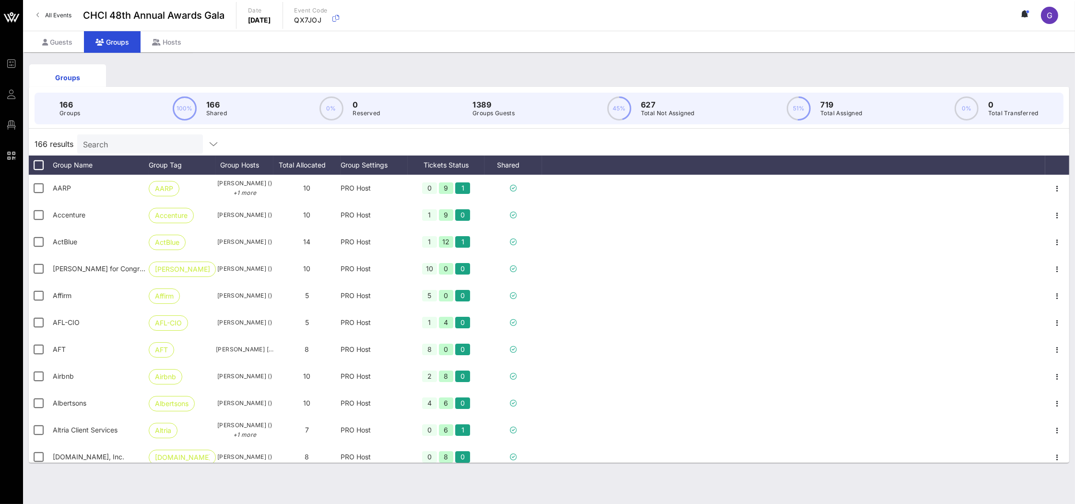
click at [172, 141] on input "Search" at bounding box center [139, 144] width 112 height 12
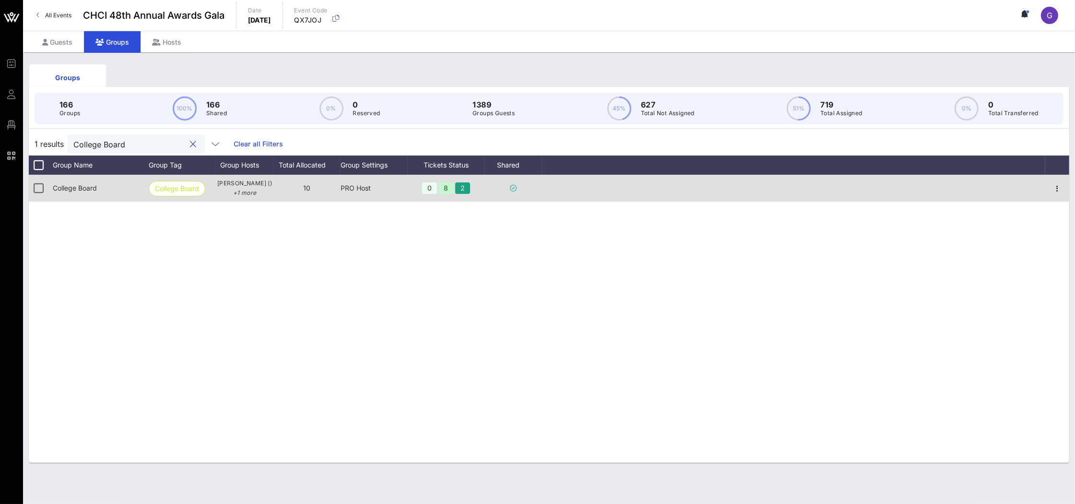
type input "College Board"
click at [82, 188] on span "College Board" at bounding box center [75, 188] width 44 height 8
click at [40, 187] on div at bounding box center [39, 188] width 16 height 16
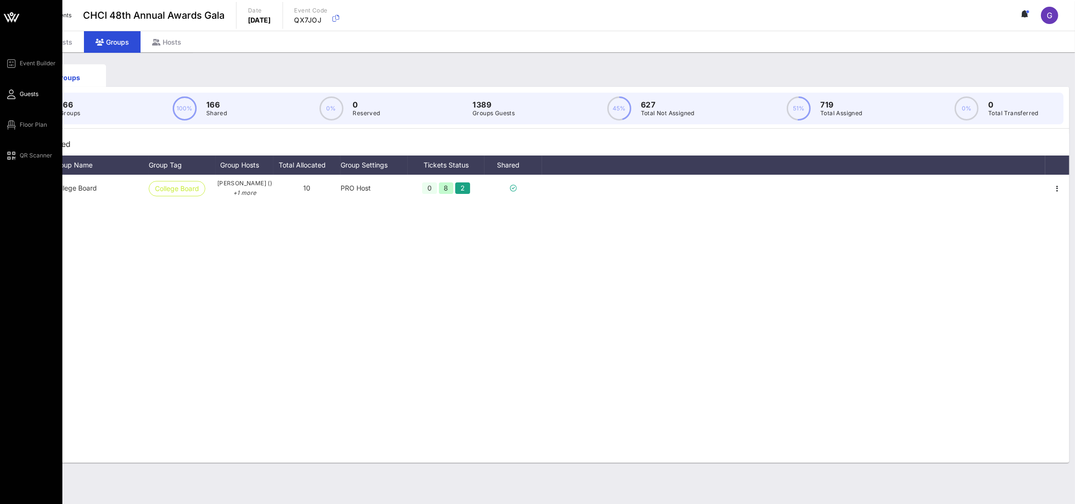
click at [35, 95] on span "Guests" at bounding box center [29, 94] width 19 height 9
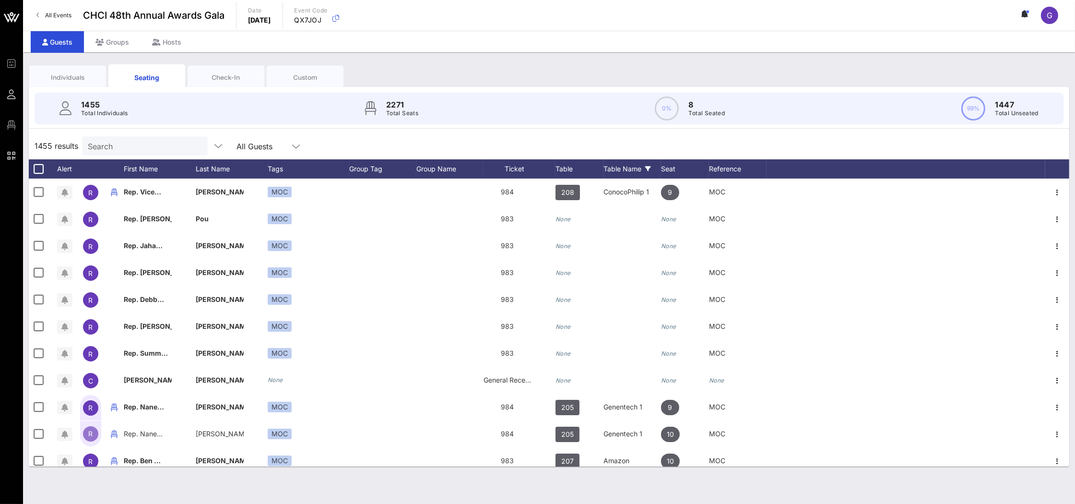
click at [649, 171] on div "Table Name" at bounding box center [632, 168] width 58 height 19
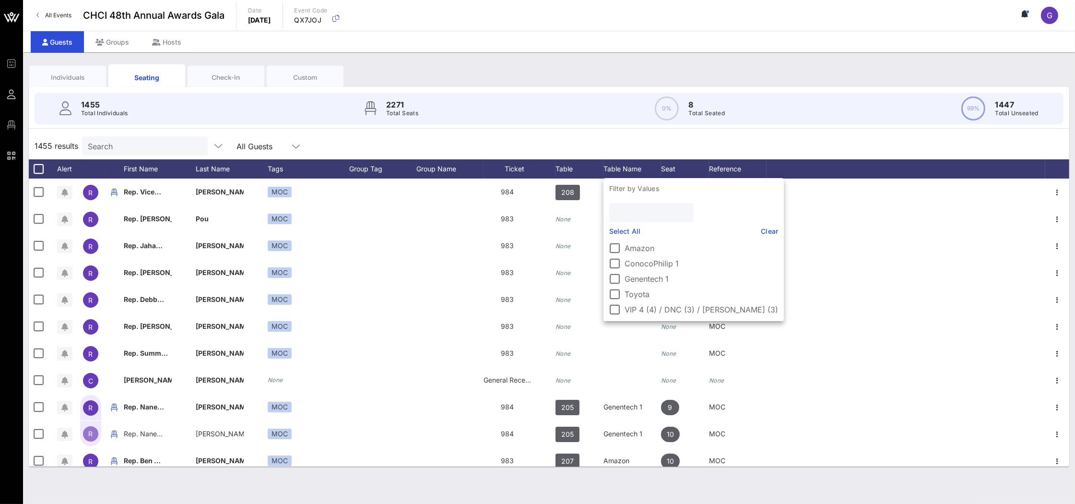
click at [641, 218] on input "text" at bounding box center [650, 212] width 71 height 12
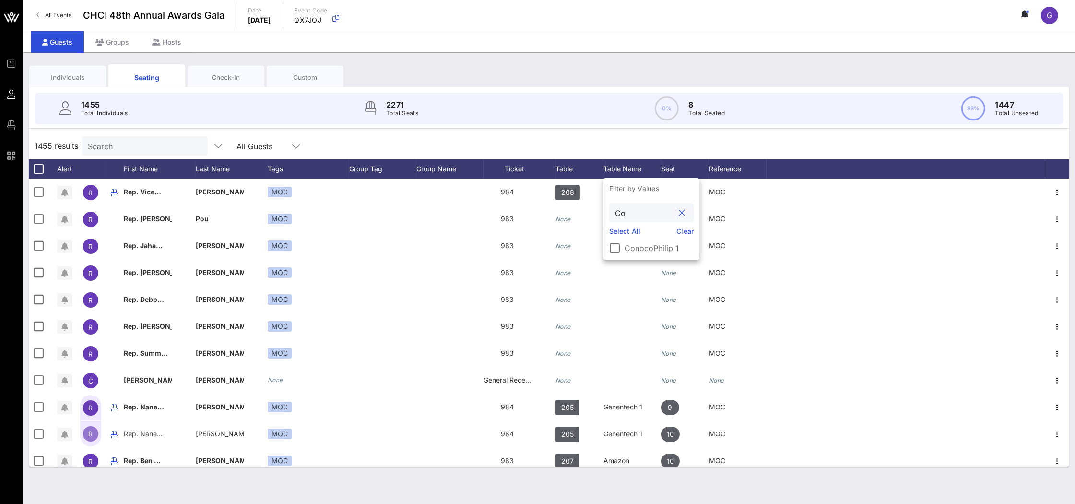
type input "C"
type input "College"
click at [721, 141] on div "1455 results Search All Guests" at bounding box center [549, 145] width 1041 height 27
click at [152, 147] on input "text" at bounding box center [144, 146] width 112 height 12
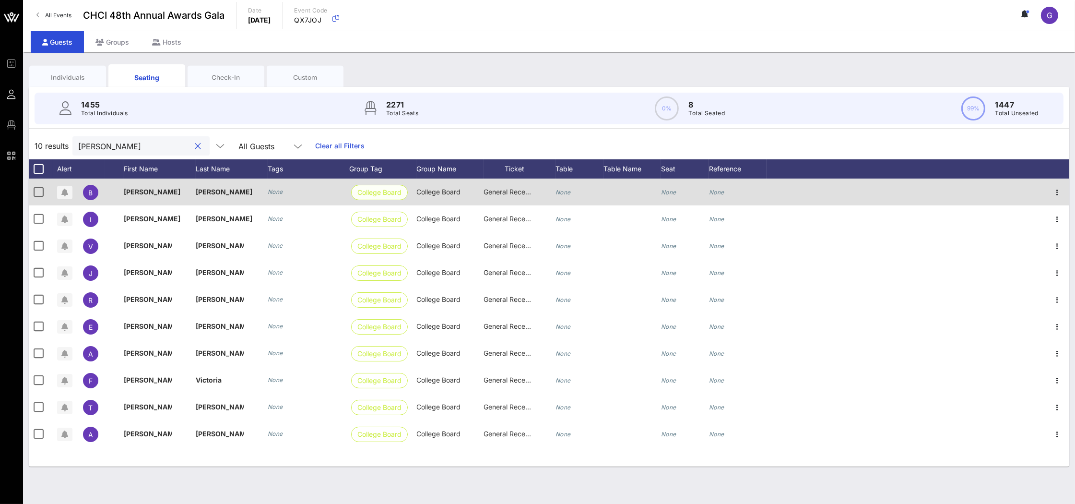
type input "[PERSON_NAME]"
click at [387, 196] on span "College Board" at bounding box center [379, 192] width 44 height 14
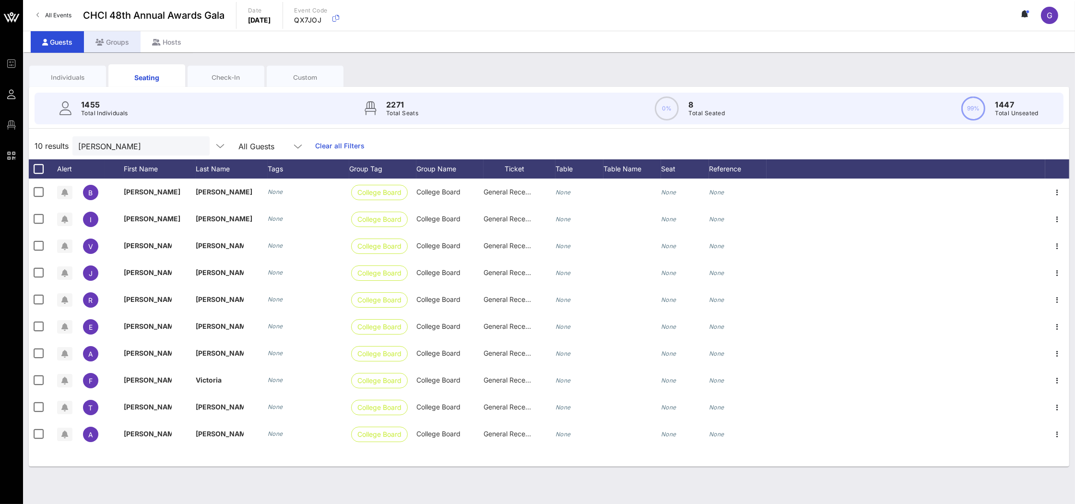
click at [114, 42] on div "Groups" at bounding box center [112, 42] width 57 height 22
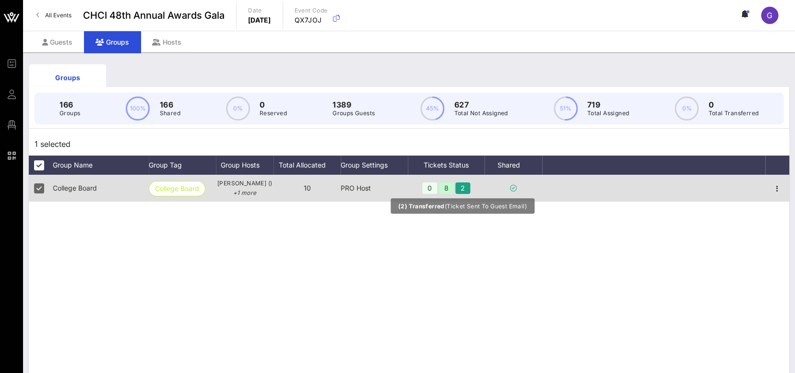
click at [464, 189] on div "2" at bounding box center [462, 188] width 15 height 12
click at [777, 189] on icon "button" at bounding box center [777, 189] width 12 height 12
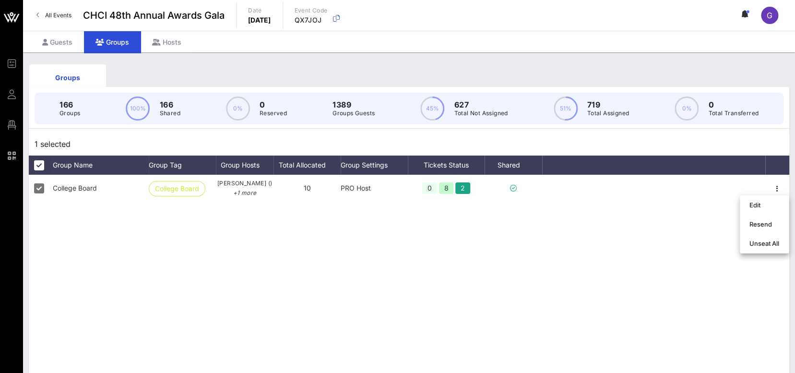
click at [455, 236] on div "College Board College Board [PERSON_NAME] () +1 more 10 PRO Host 0 8 2" at bounding box center [409, 319] width 760 height 288
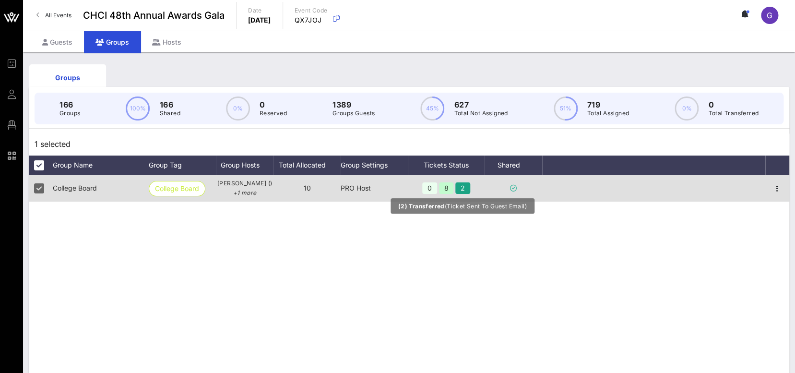
click at [462, 183] on div "2" at bounding box center [462, 188] width 15 height 12
click at [463, 183] on div "2" at bounding box center [462, 188] width 15 height 12
click at [176, 177] on div "College Board" at bounding box center [182, 188] width 67 height 27
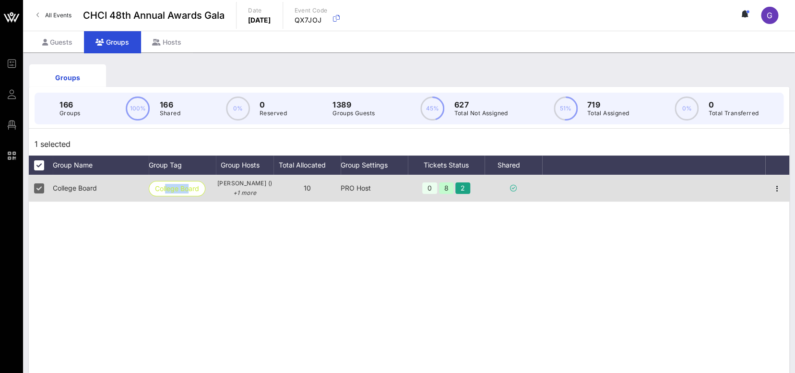
click at [176, 177] on div "College Board" at bounding box center [182, 188] width 67 height 27
drag, startPoint x: 176, startPoint y: 177, endPoint x: 116, endPoint y: 189, distance: 61.2
click at [176, 177] on div "College Board" at bounding box center [182, 188] width 67 height 27
click at [79, 187] on span "College Board" at bounding box center [75, 188] width 44 height 8
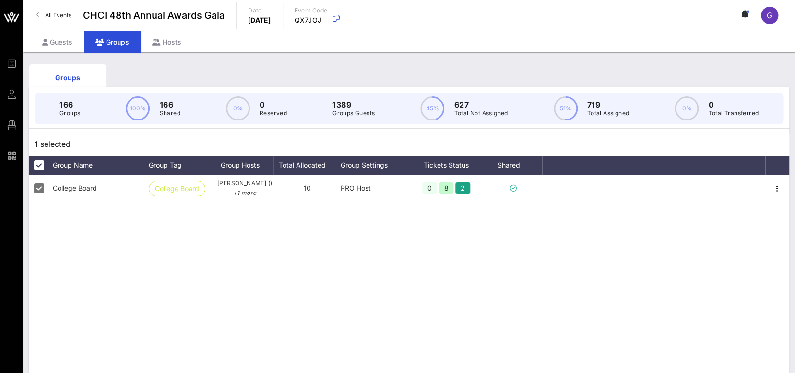
click at [438, 265] on div "College Board College Board [PERSON_NAME] () +1 more 10 PRO Host 0 8 2" at bounding box center [409, 319] width 760 height 288
click at [36, 15] on icon at bounding box center [37, 15] width 3 height 0
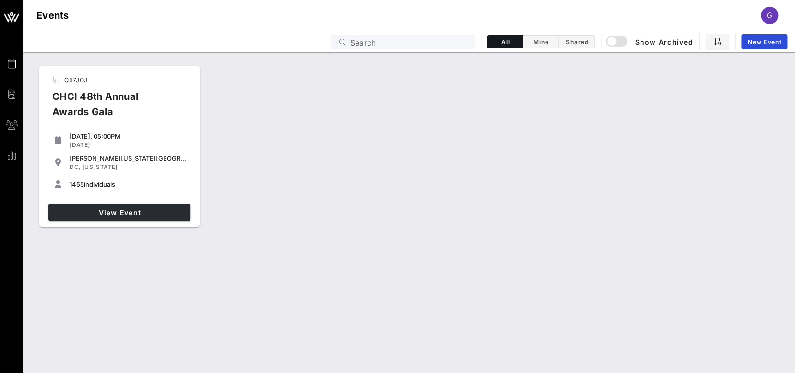
click at [140, 217] on link "View Event" at bounding box center [119, 211] width 142 height 17
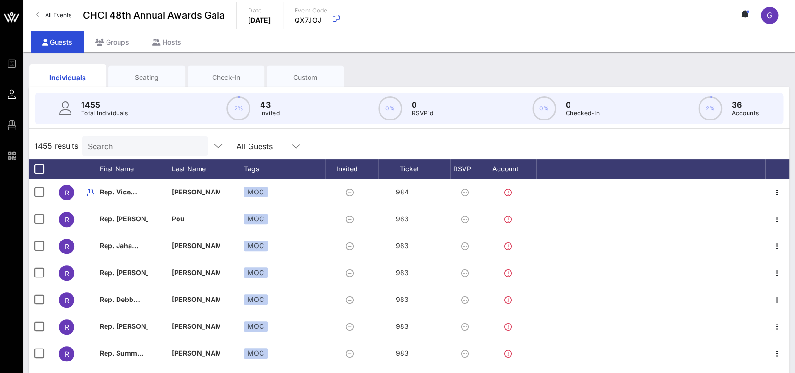
click at [154, 75] on div "Seating" at bounding box center [147, 77] width 62 height 9
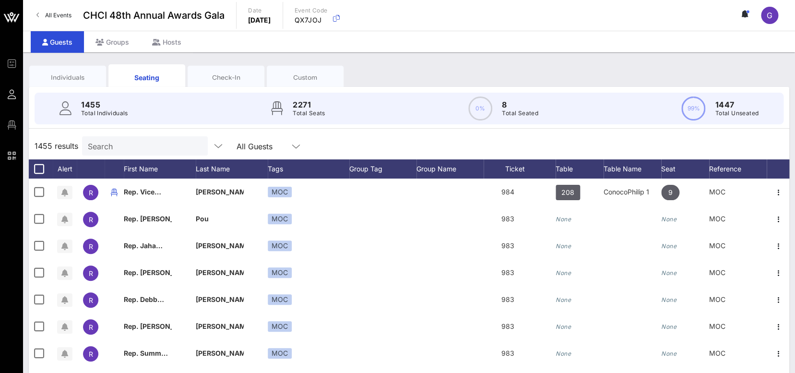
click at [77, 70] on div "Individuals" at bounding box center [67, 77] width 77 height 24
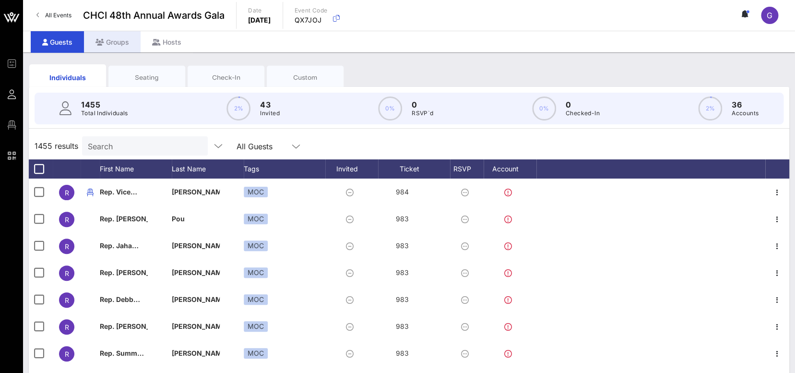
click at [115, 41] on div "Groups" at bounding box center [112, 42] width 57 height 22
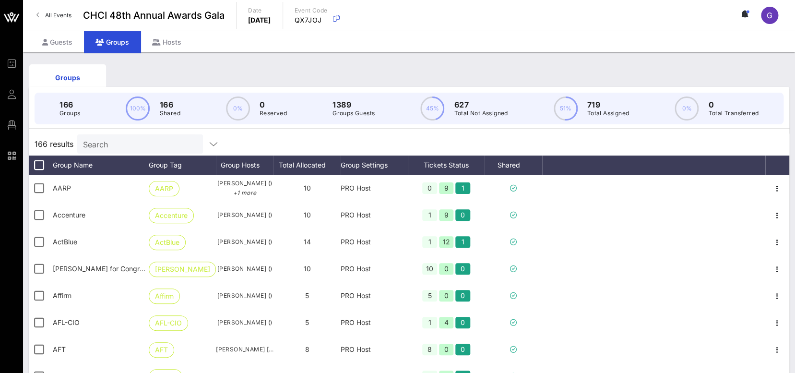
click at [136, 134] on div "Search" at bounding box center [139, 143] width 112 height 19
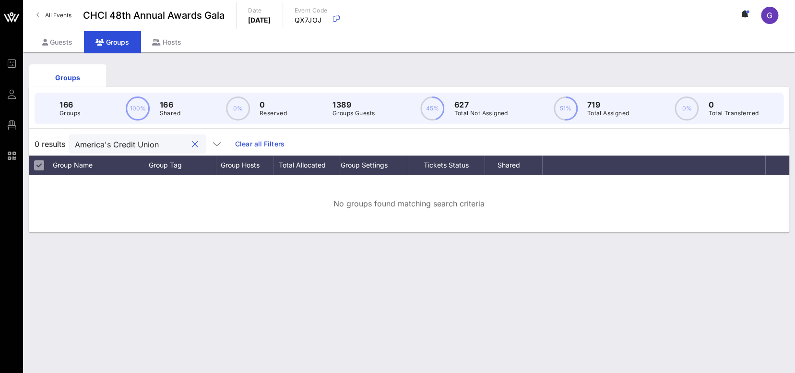
click at [113, 144] on input "America's Credit Union" at bounding box center [131, 144] width 112 height 12
type input "Credit Union"
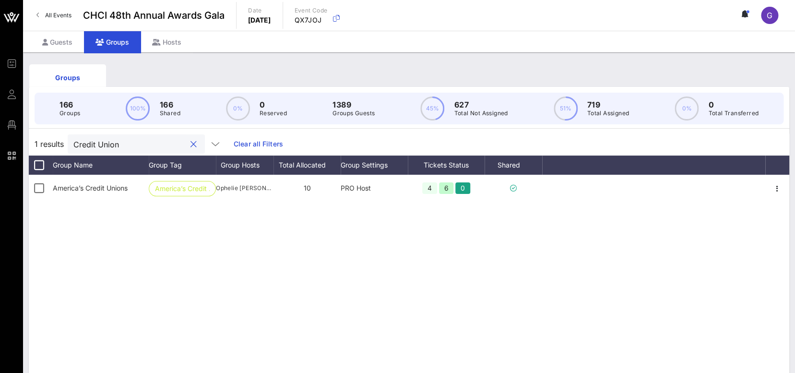
click at [190, 145] on button "clear icon" at bounding box center [193, 145] width 6 height 10
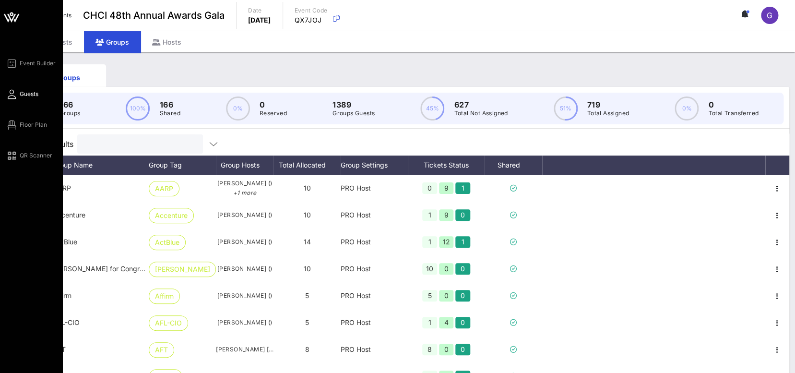
click at [21, 93] on span "Guests" at bounding box center [29, 94] width 19 height 9
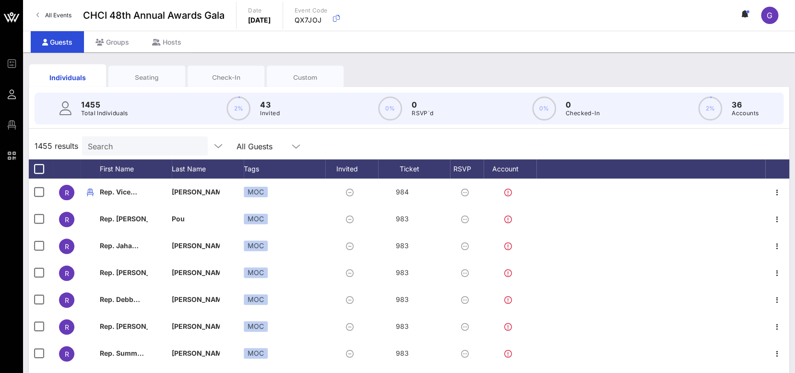
click at [131, 141] on input "Search" at bounding box center [144, 146] width 112 height 12
type input "p"
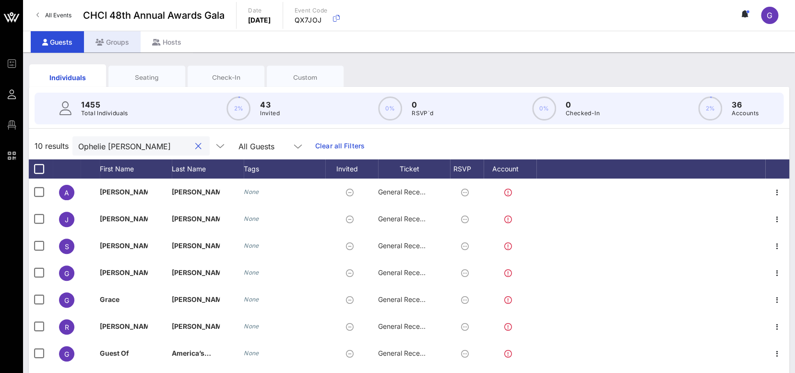
type input "Ophelie [PERSON_NAME]"
click at [112, 43] on div "Groups" at bounding box center [112, 42] width 57 height 22
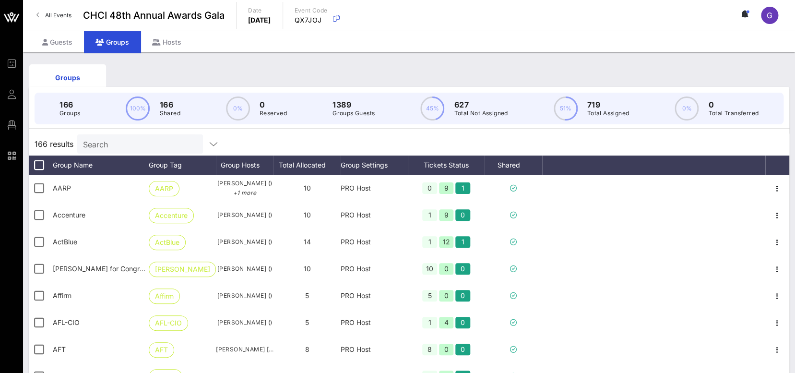
click at [163, 146] on input "Search" at bounding box center [139, 144] width 112 height 12
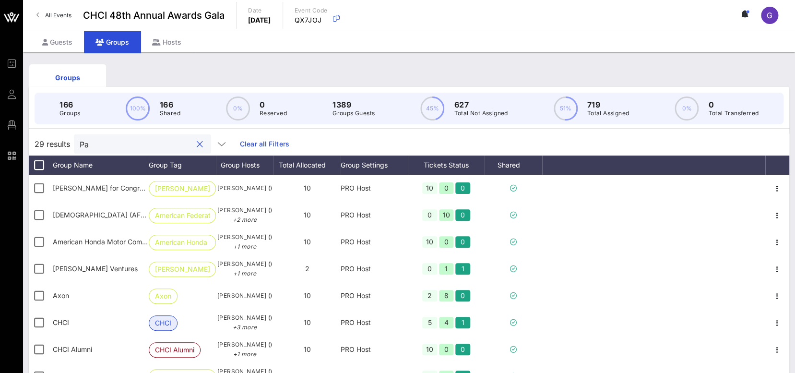
type input "P"
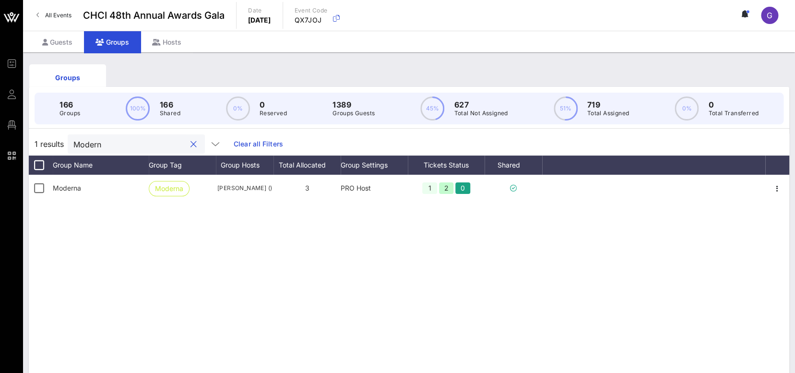
type input "Moderna"
